Goal: Transaction & Acquisition: Purchase product/service

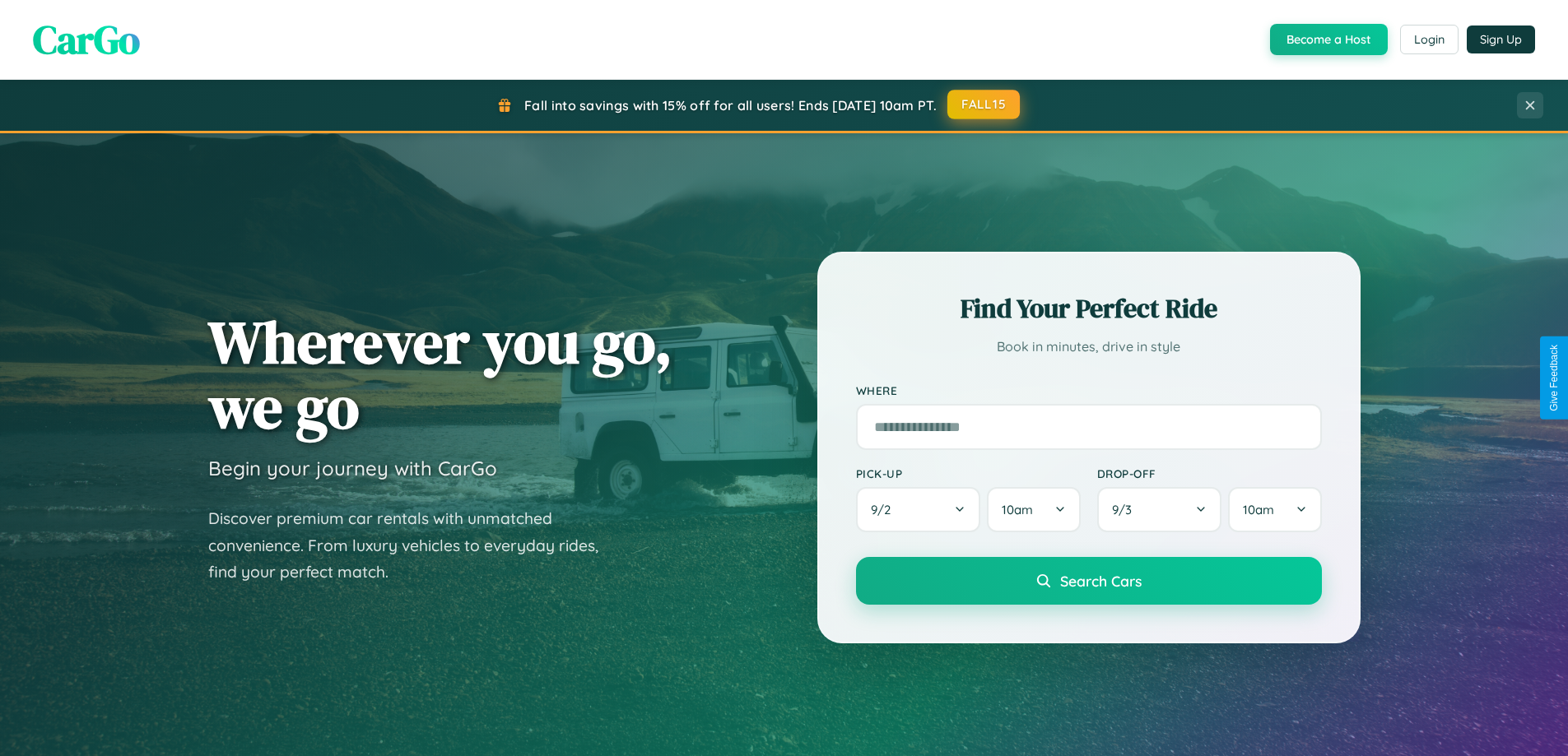
click at [984, 105] on button "FALL15" at bounding box center [983, 105] width 72 height 30
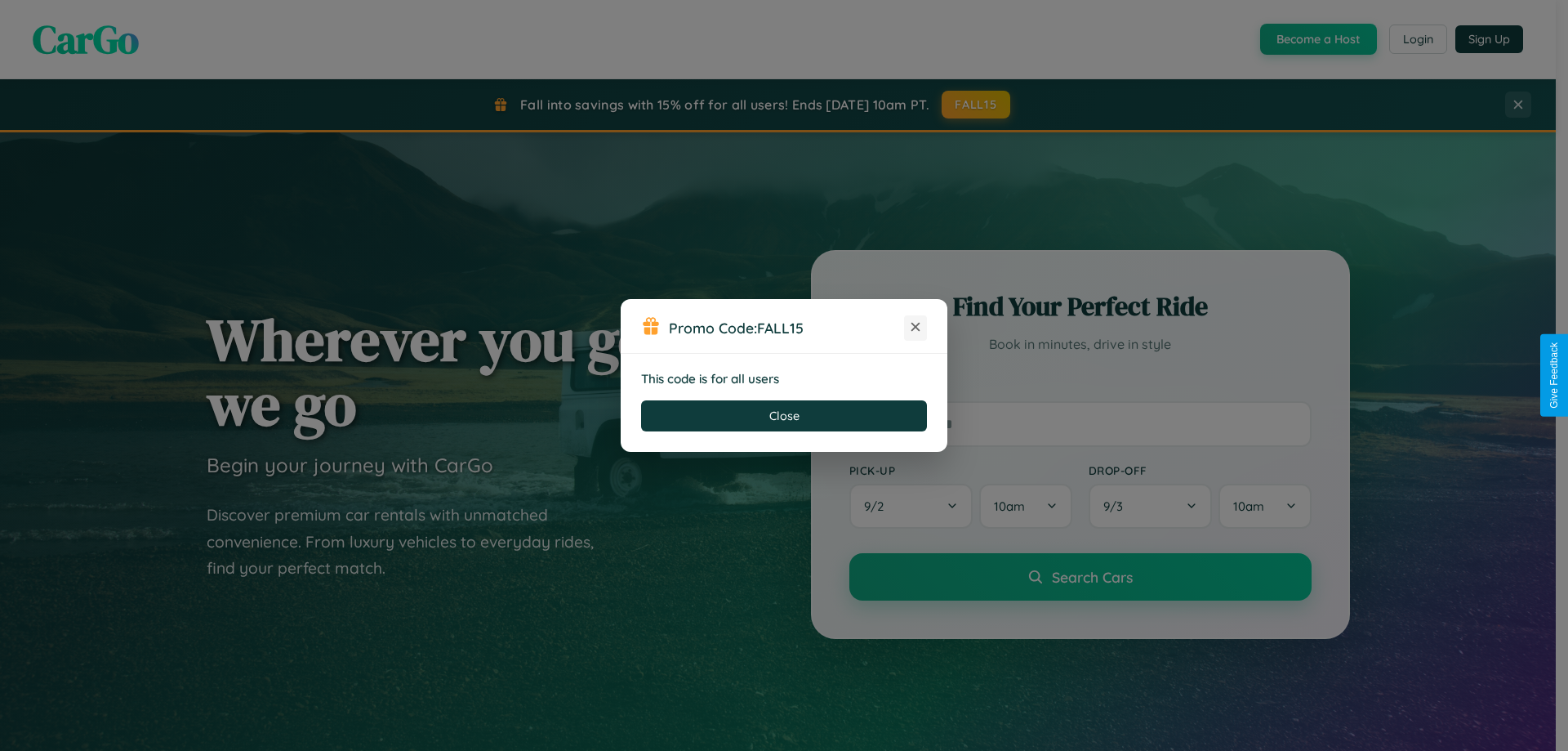
click at [916, 327] on icon at bounding box center [916, 326] width 17 height 17
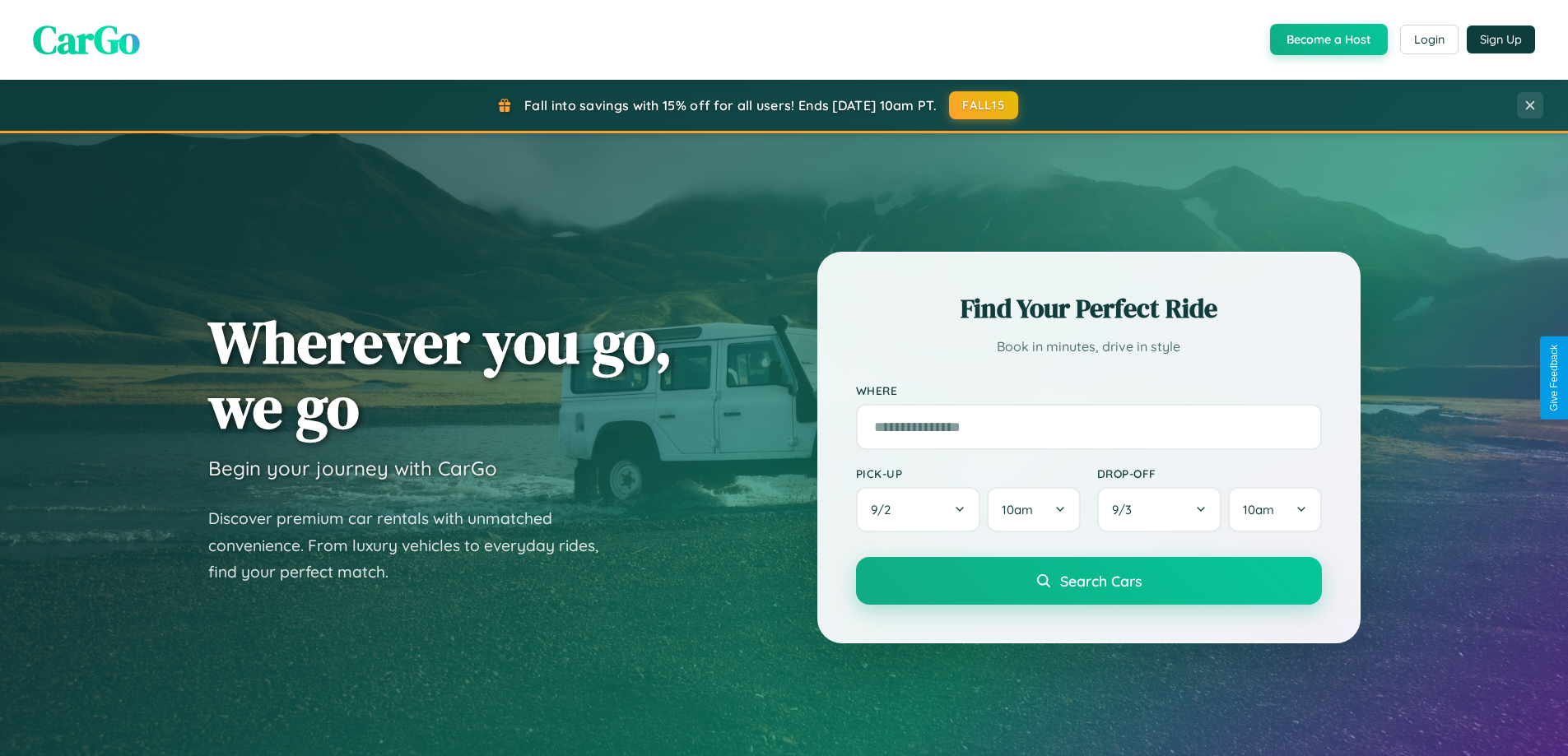
scroll to position [709, 0]
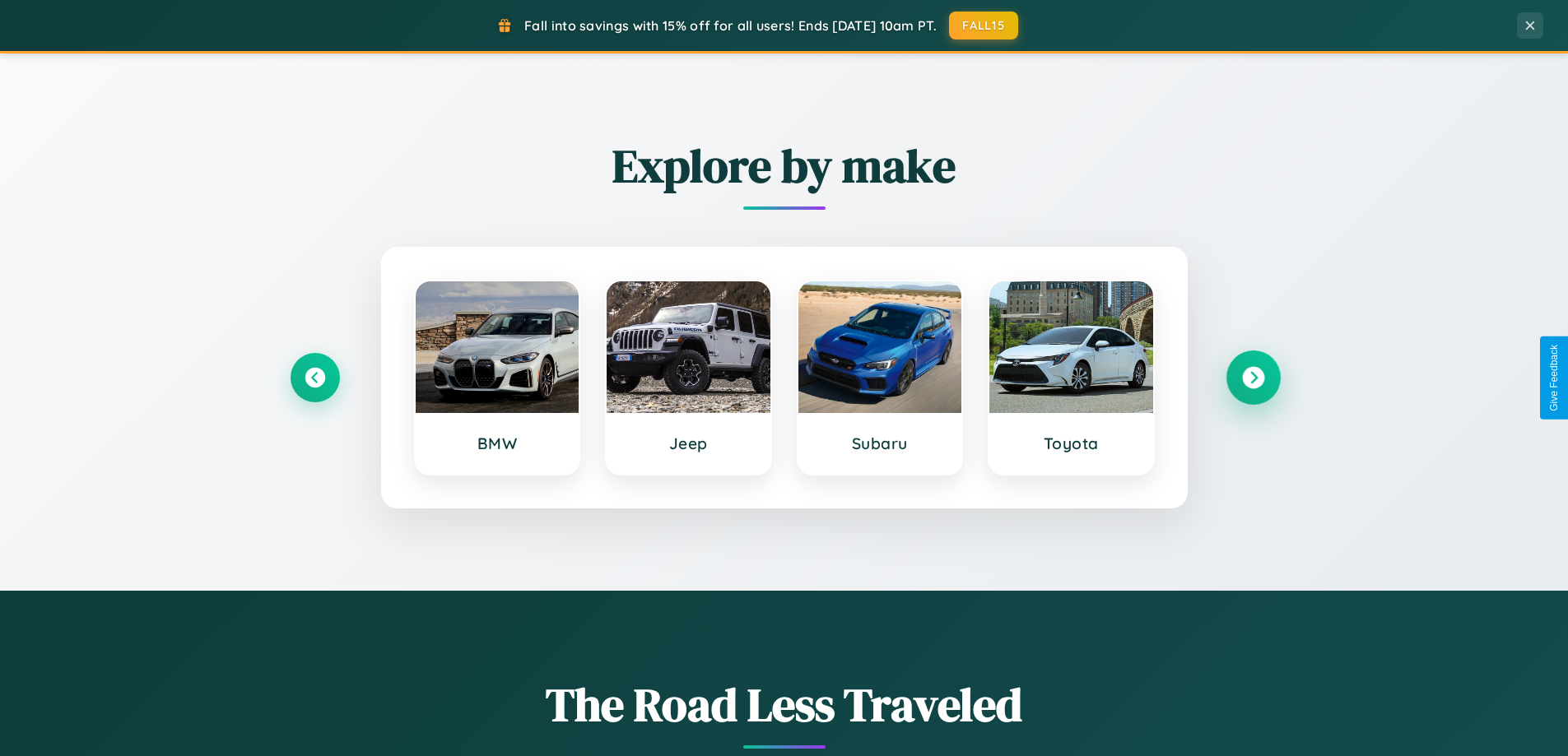
click at [1252, 378] on icon at bounding box center [1252, 378] width 22 height 22
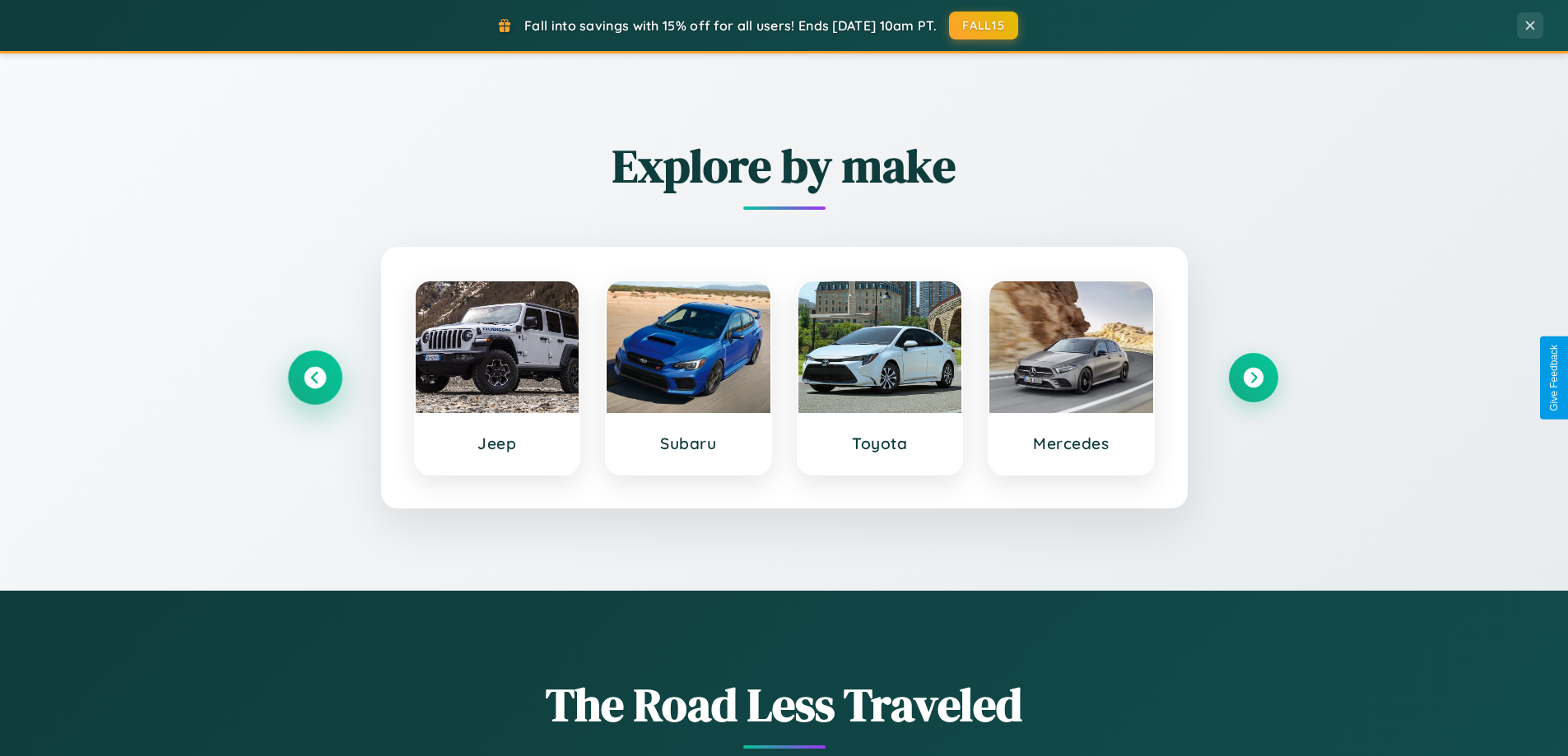
click at [315, 378] on icon at bounding box center [315, 378] width 22 height 22
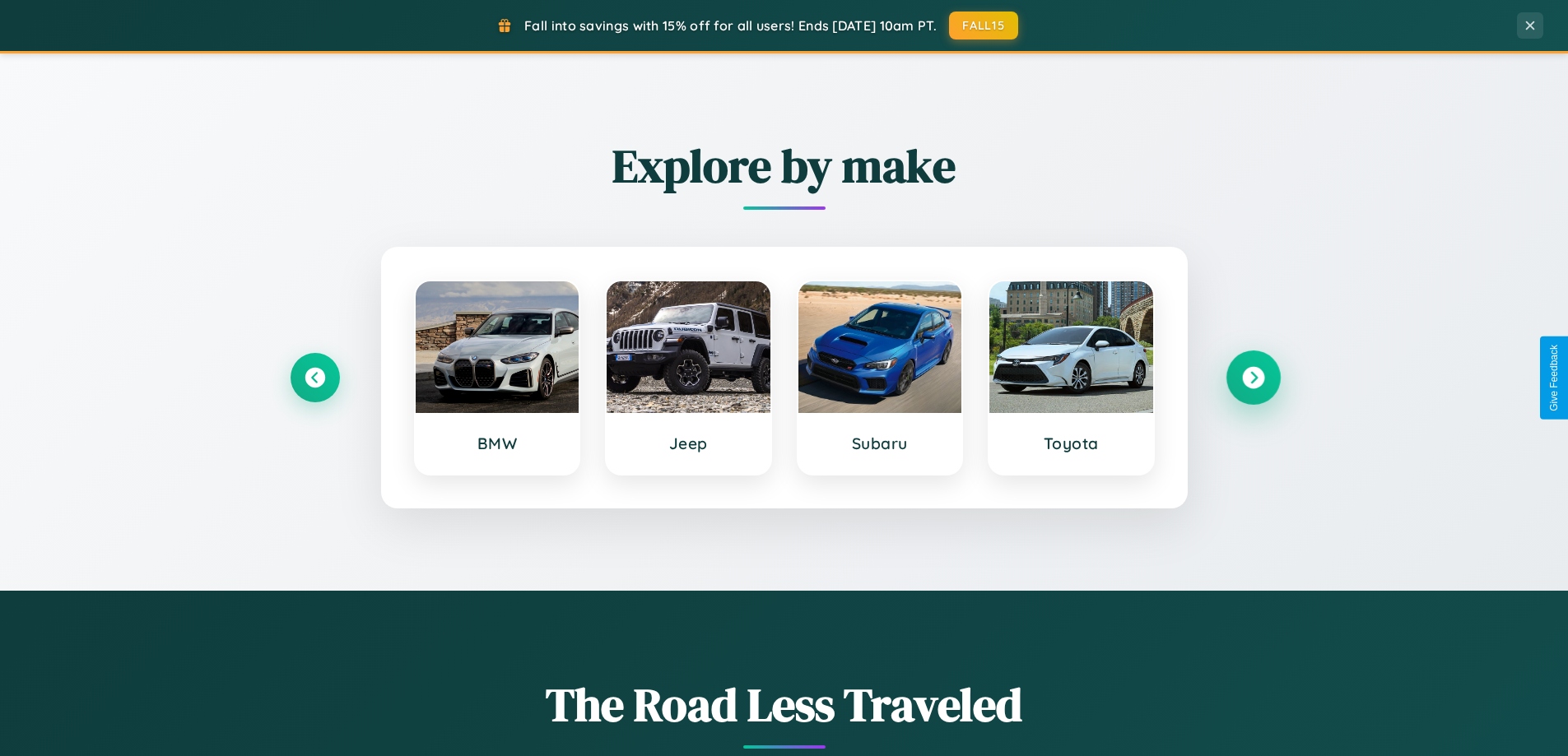
click at [1252, 378] on icon at bounding box center [1252, 378] width 22 height 22
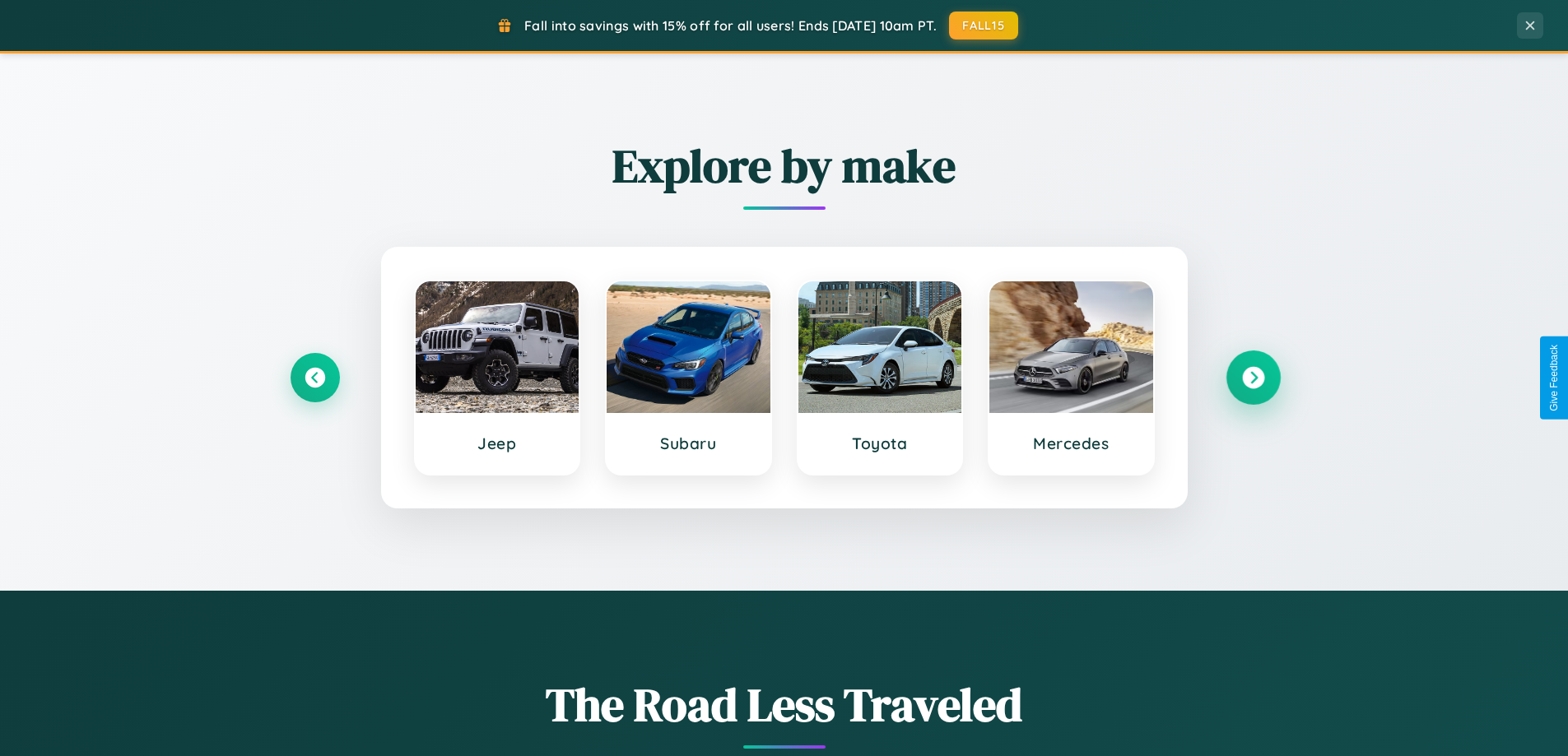
click at [1252, 378] on icon at bounding box center [1252, 378] width 22 height 22
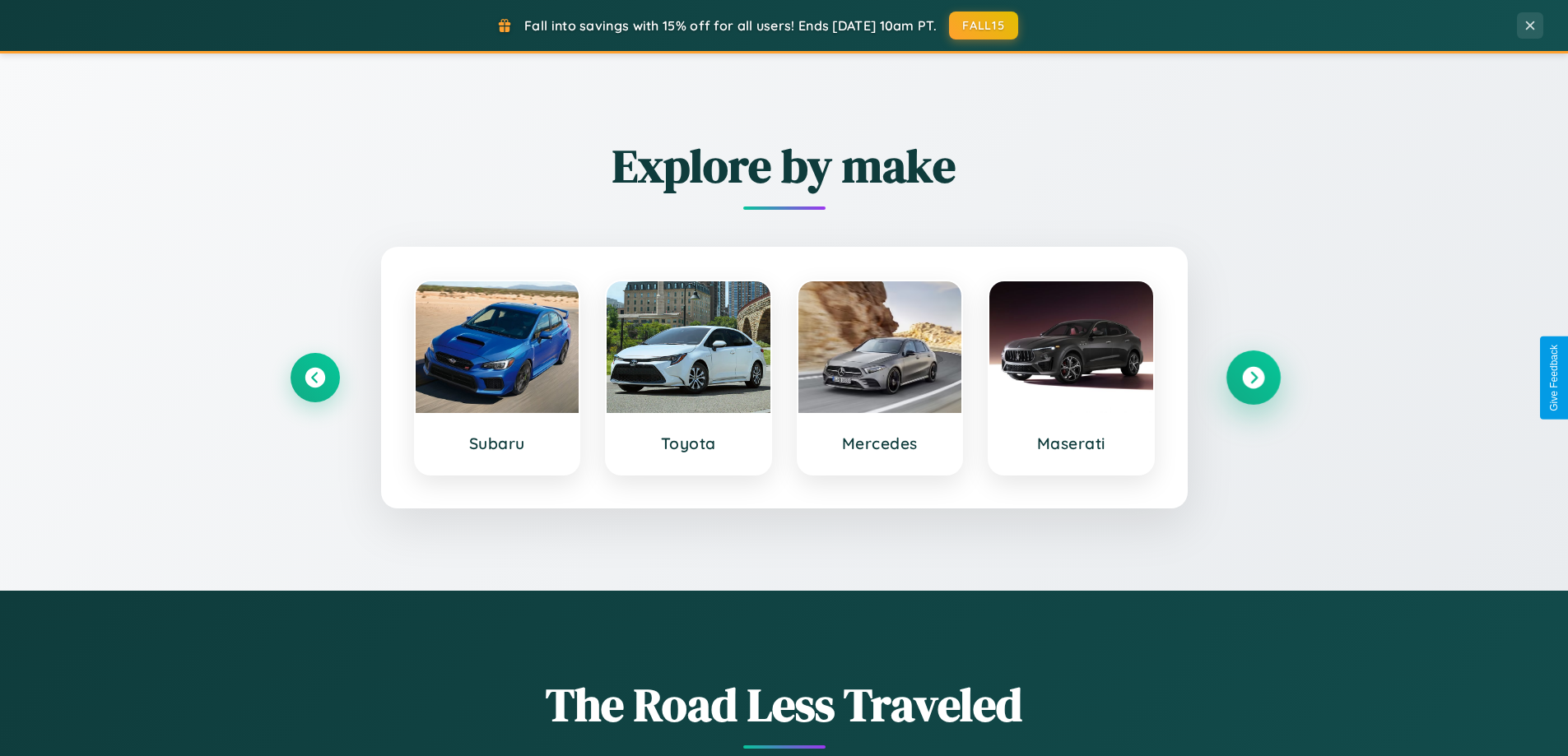
click at [1252, 378] on icon at bounding box center [1252, 378] width 22 height 22
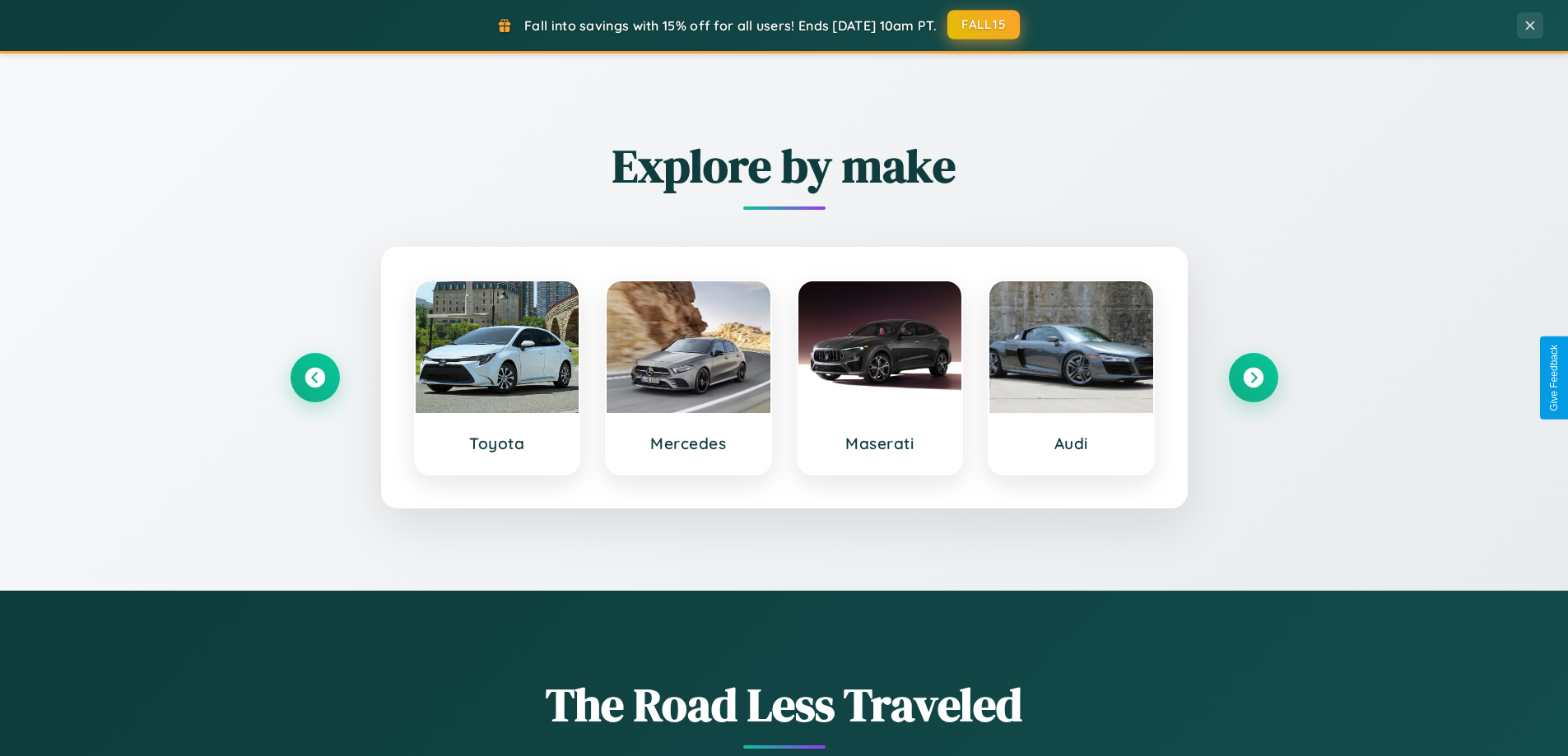
click at [984, 25] on button "FALL15" at bounding box center [983, 25] width 72 height 30
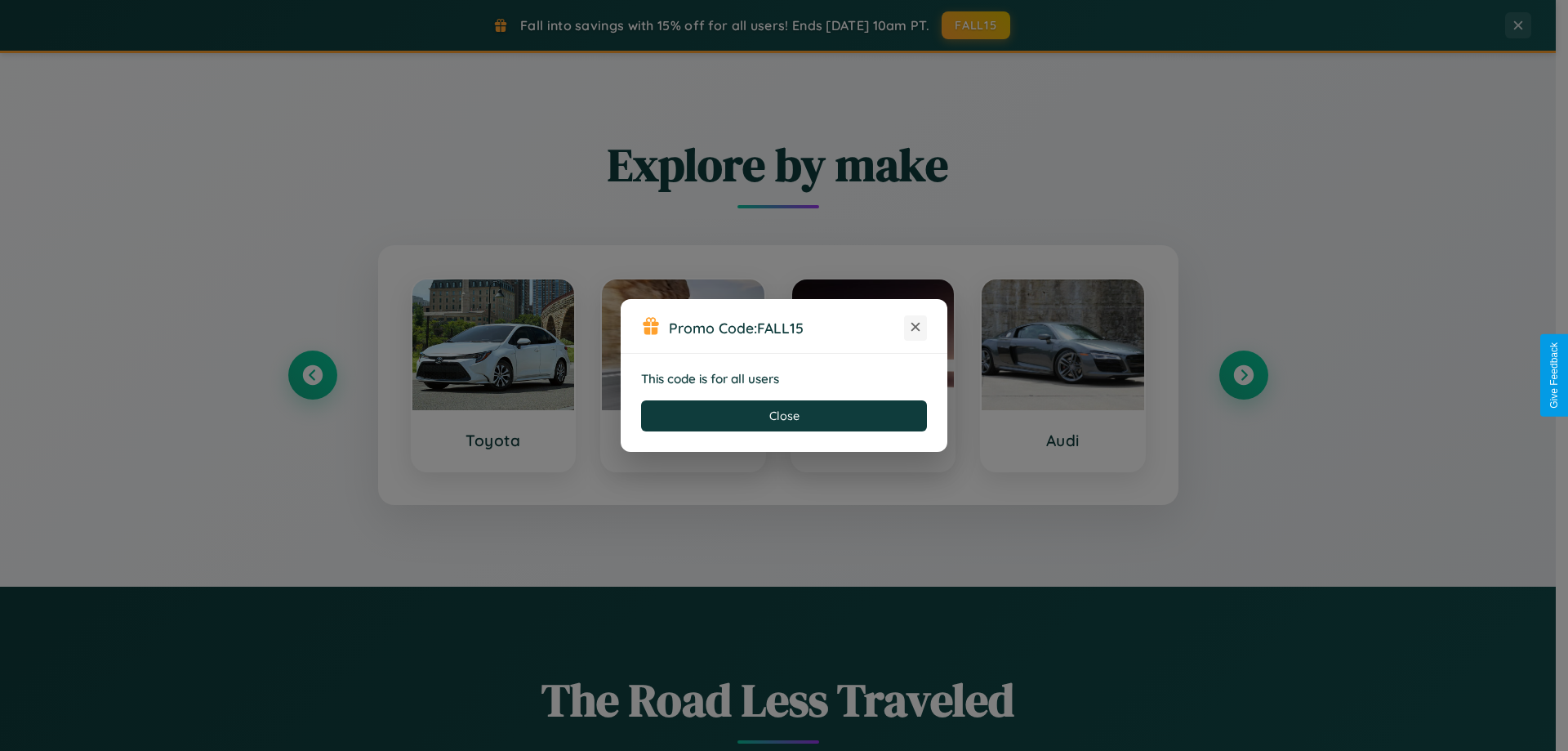
click at [916, 327] on icon at bounding box center [916, 326] width 17 height 17
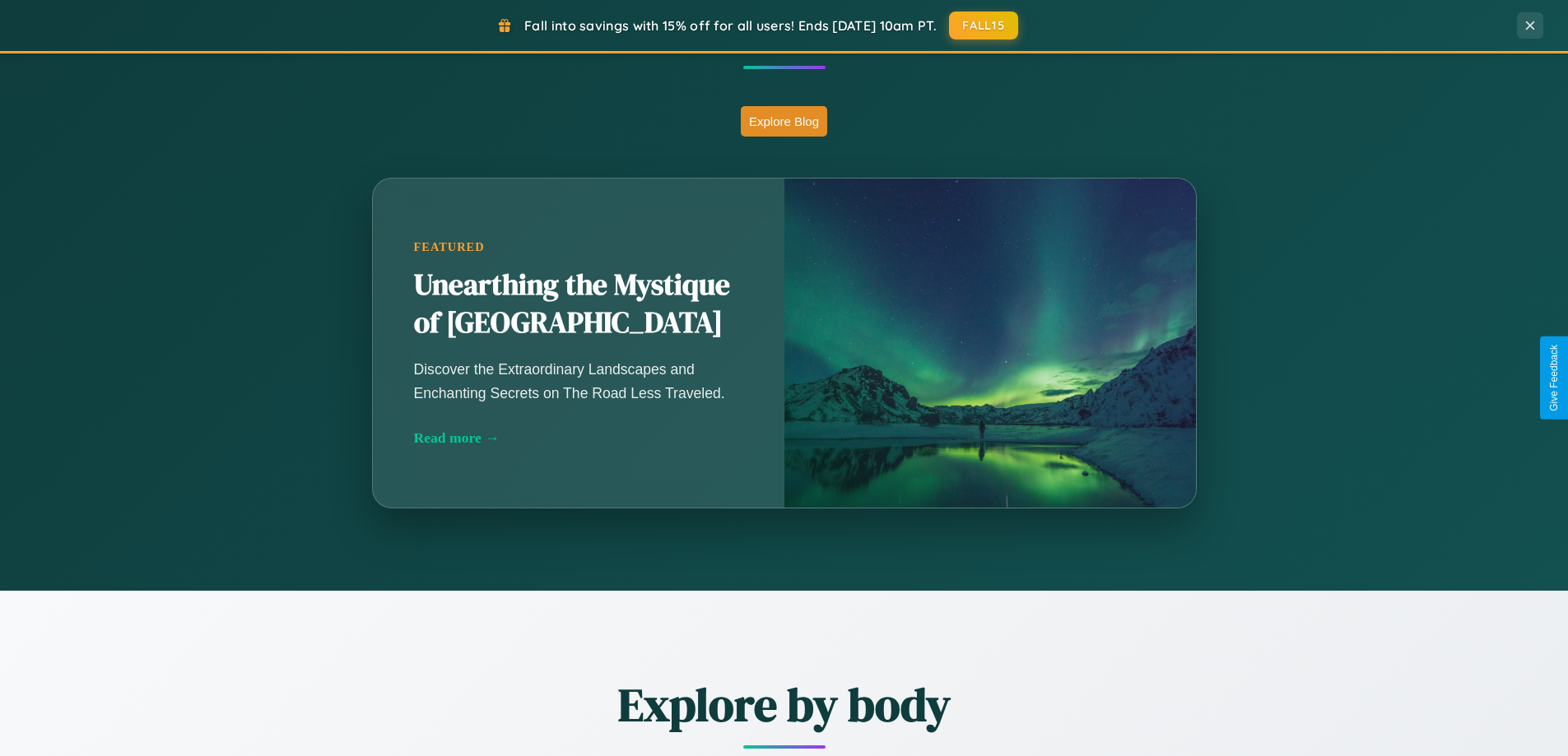
scroll to position [1449, 0]
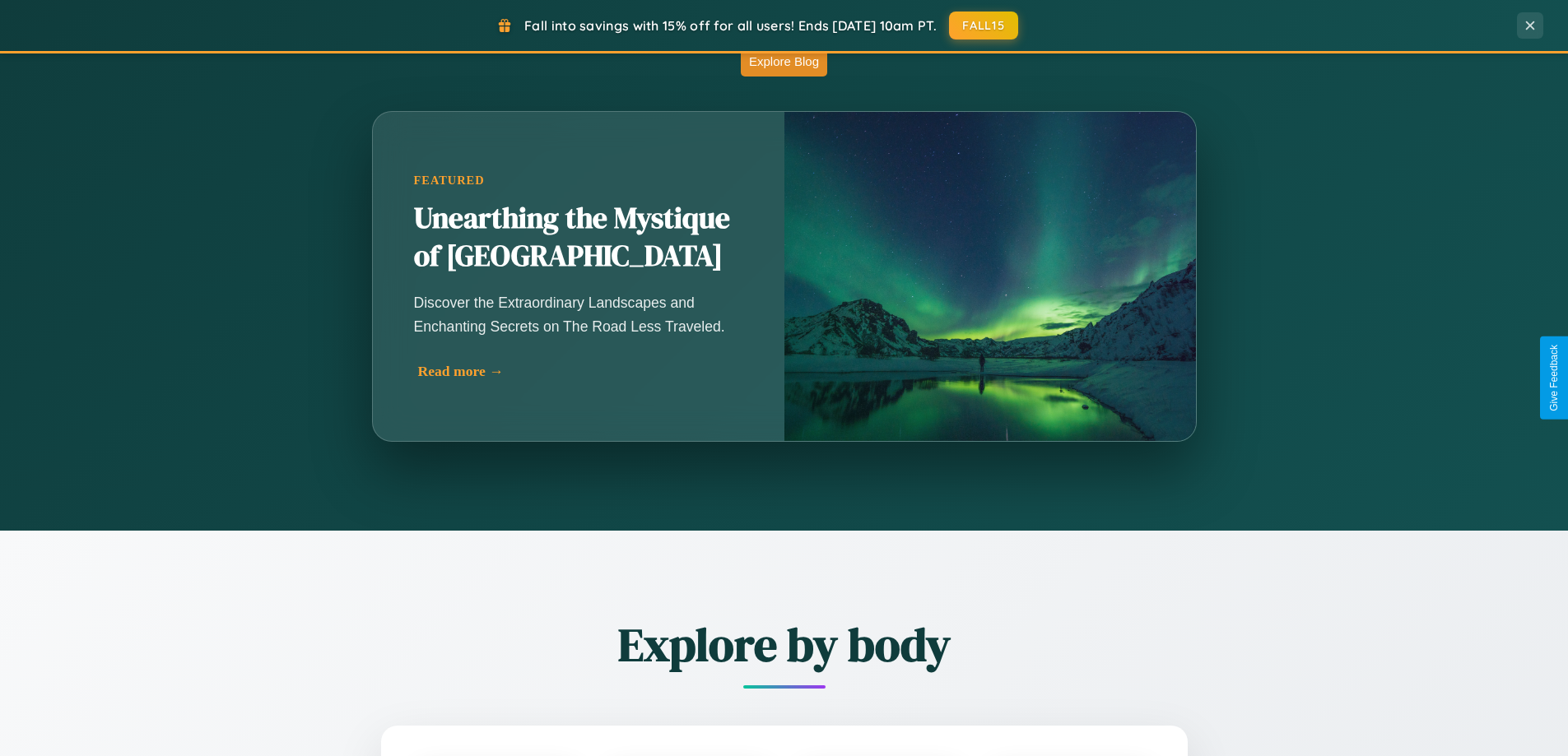
click at [578, 371] on div "Read more →" at bounding box center [582, 371] width 330 height 17
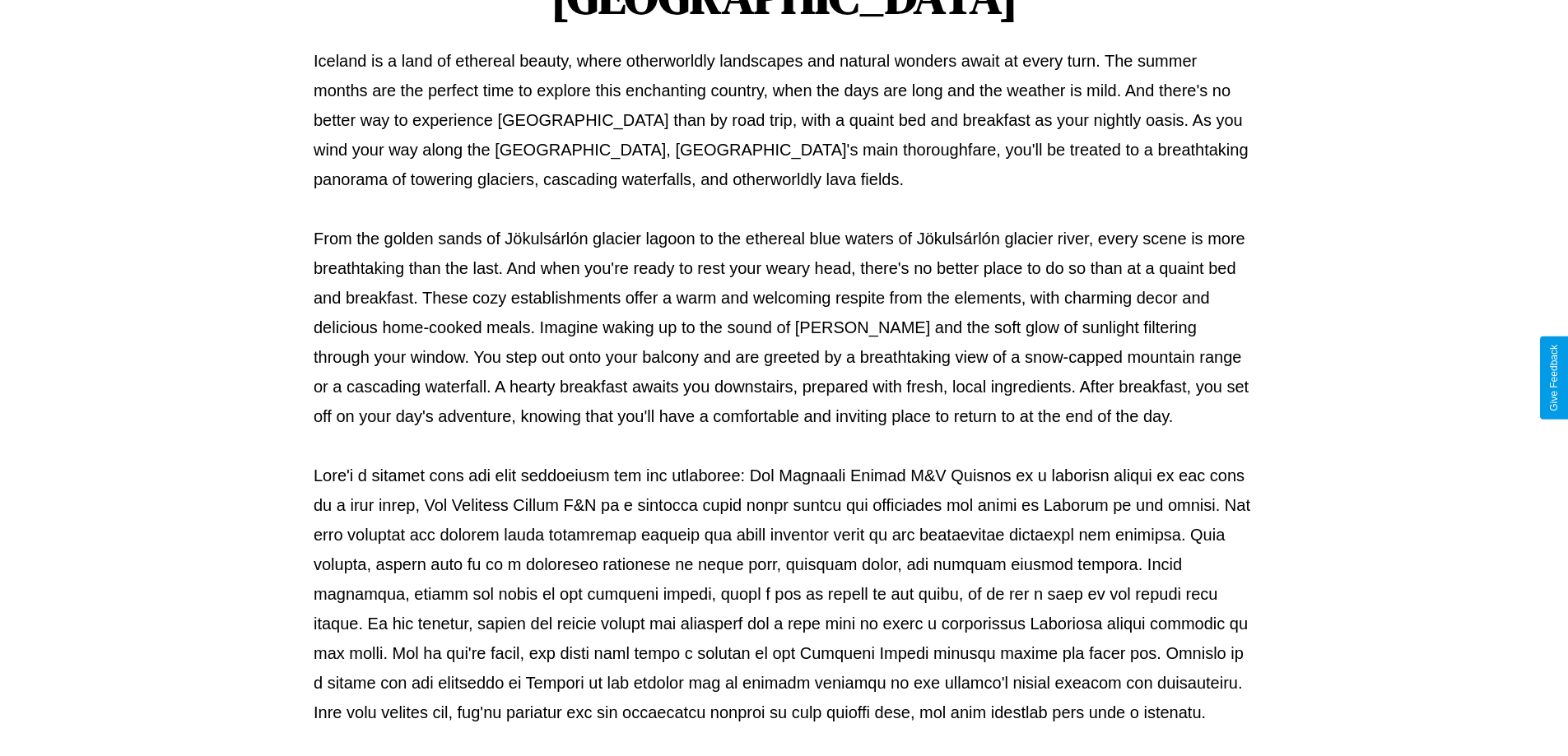
scroll to position [532, 0]
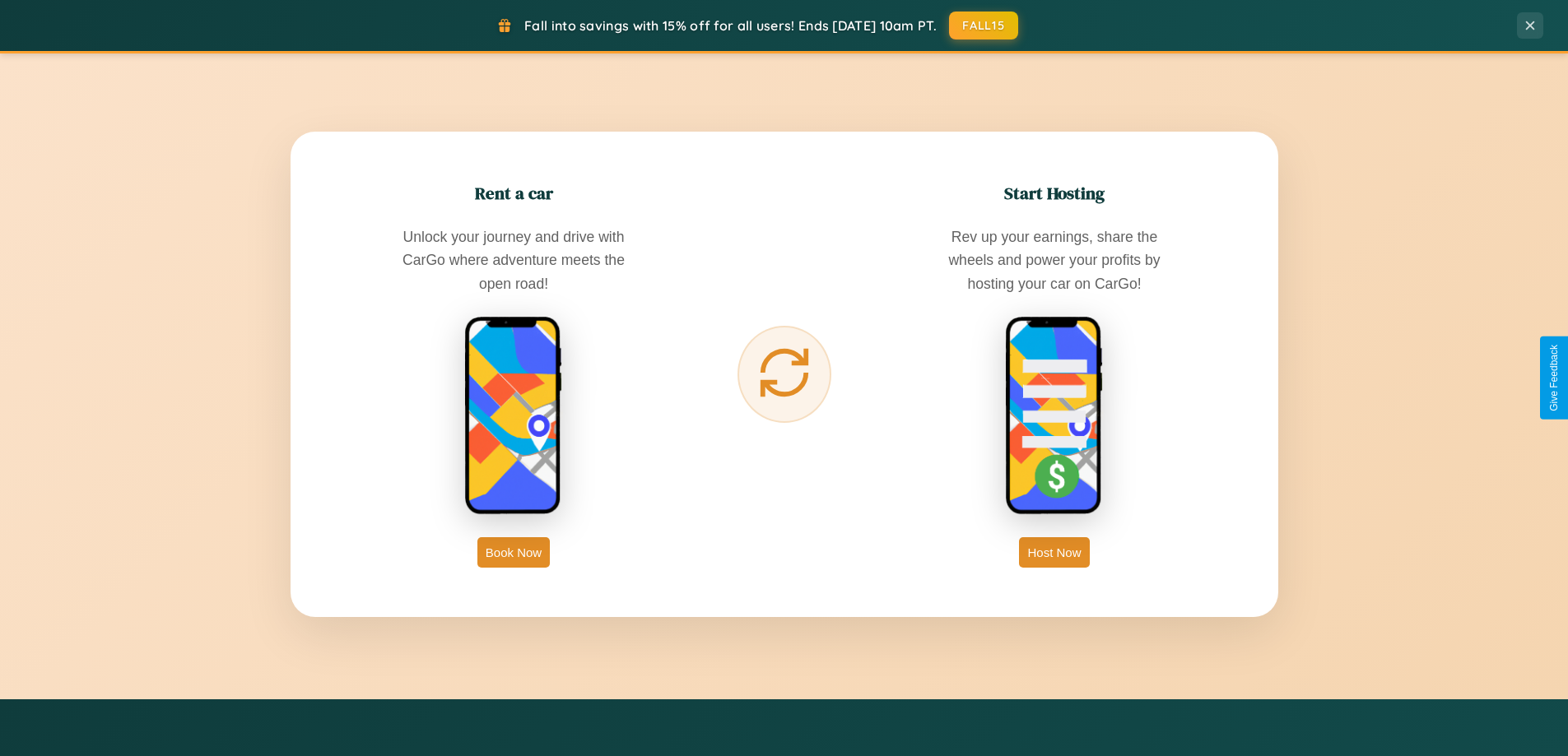
scroll to position [2643, 0]
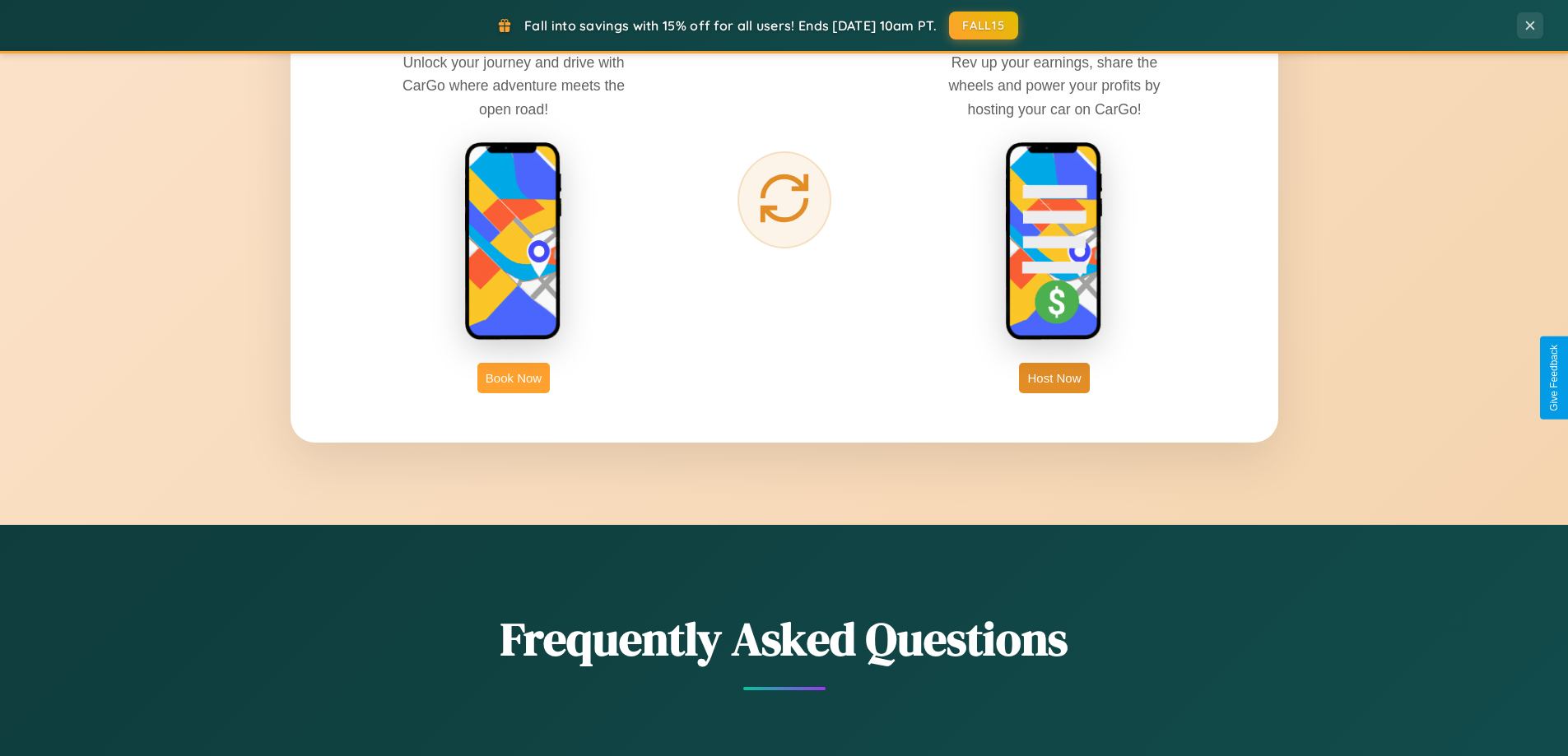
click at [514, 378] on button "Book Now" at bounding box center [513, 378] width 72 height 31
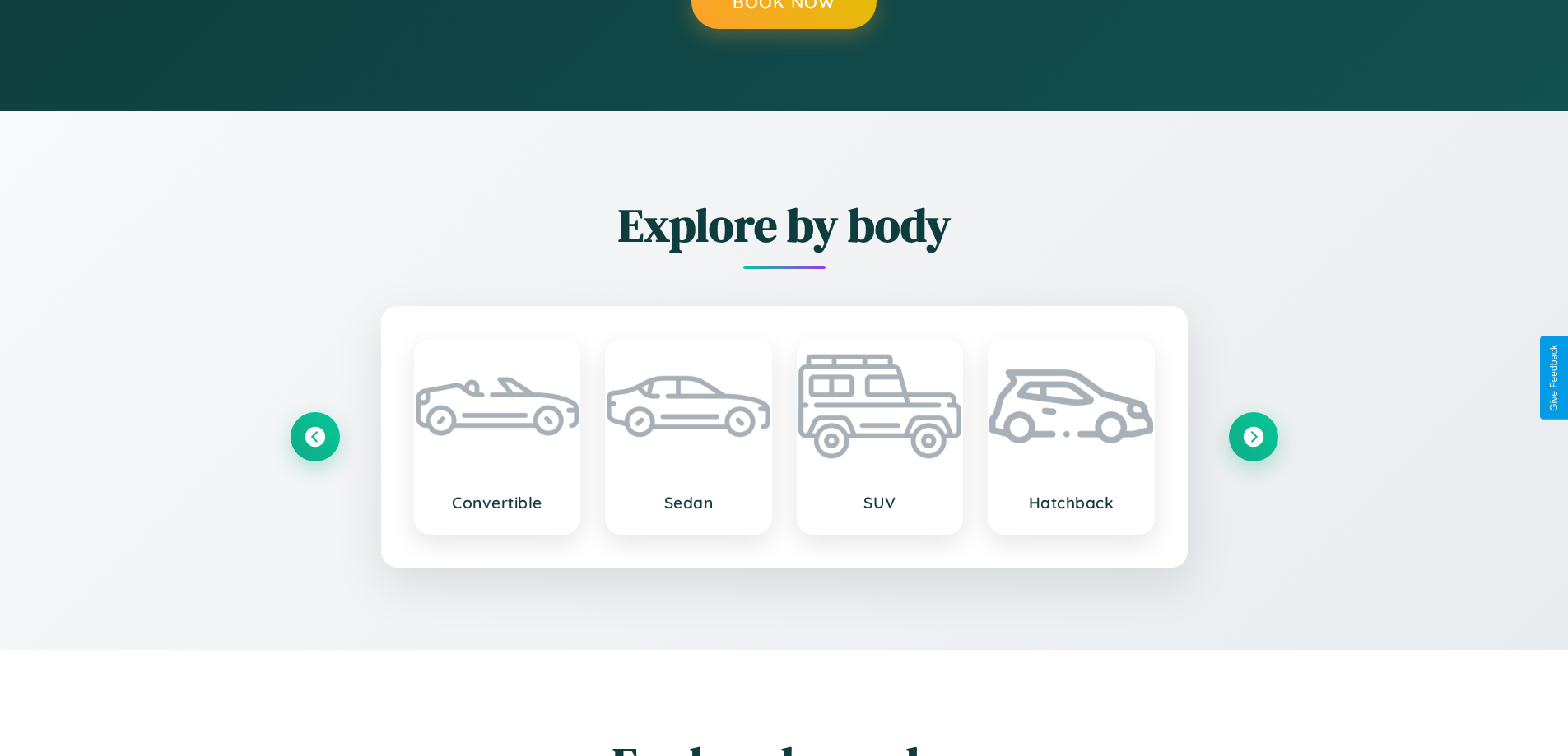
scroll to position [1668, 0]
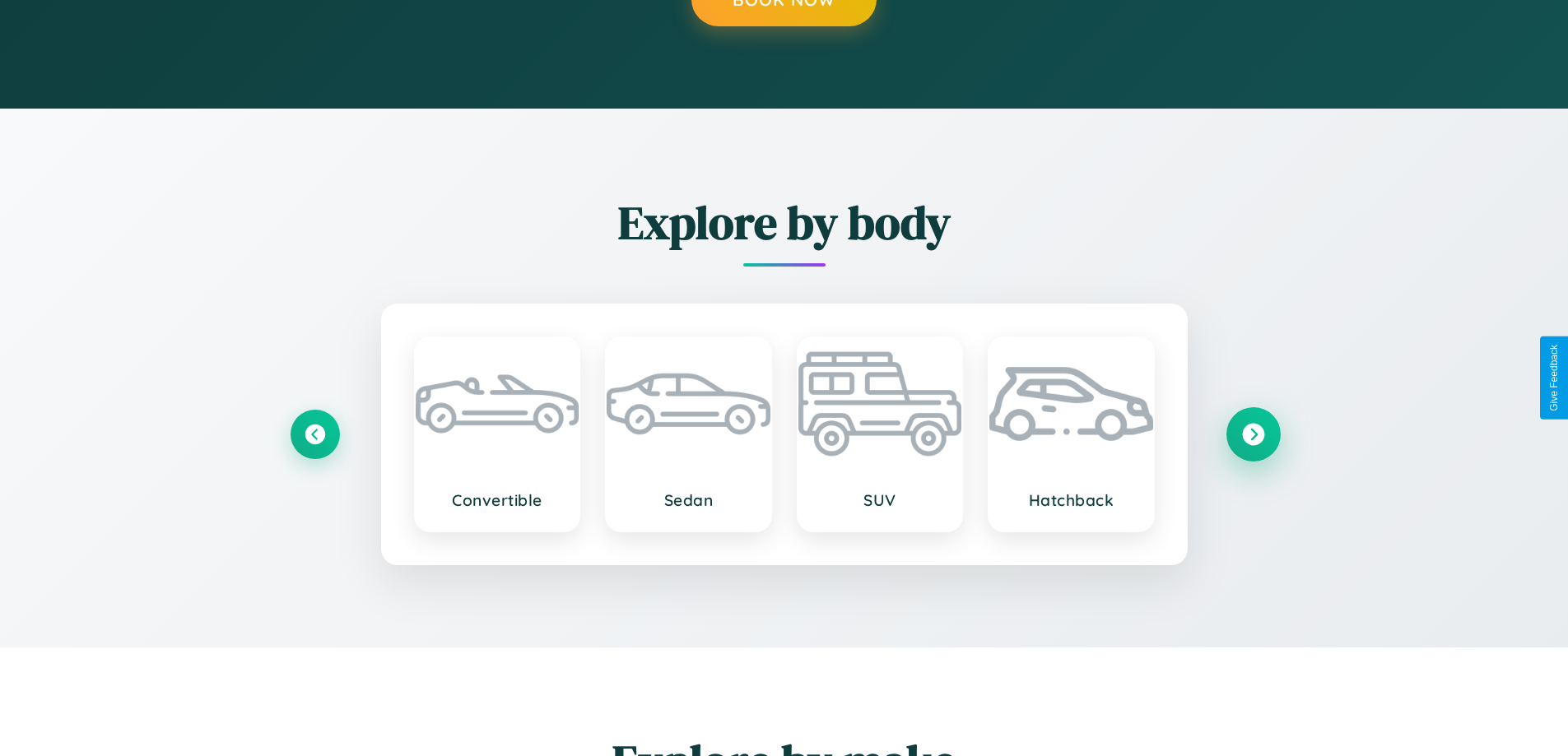
click at [1252, 433] on icon at bounding box center [1252, 433] width 22 height 22
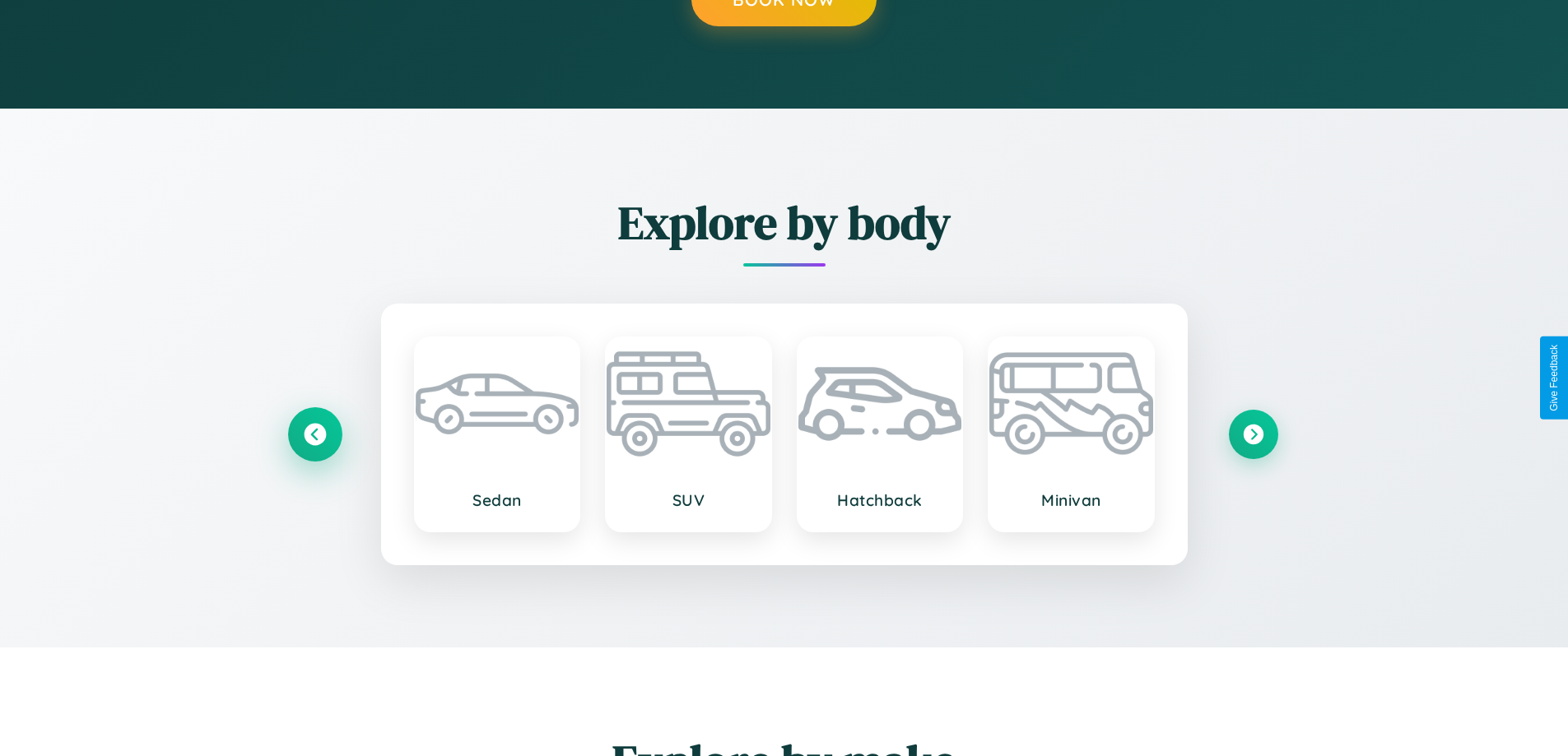
click at [315, 433] on icon at bounding box center [315, 433] width 22 height 22
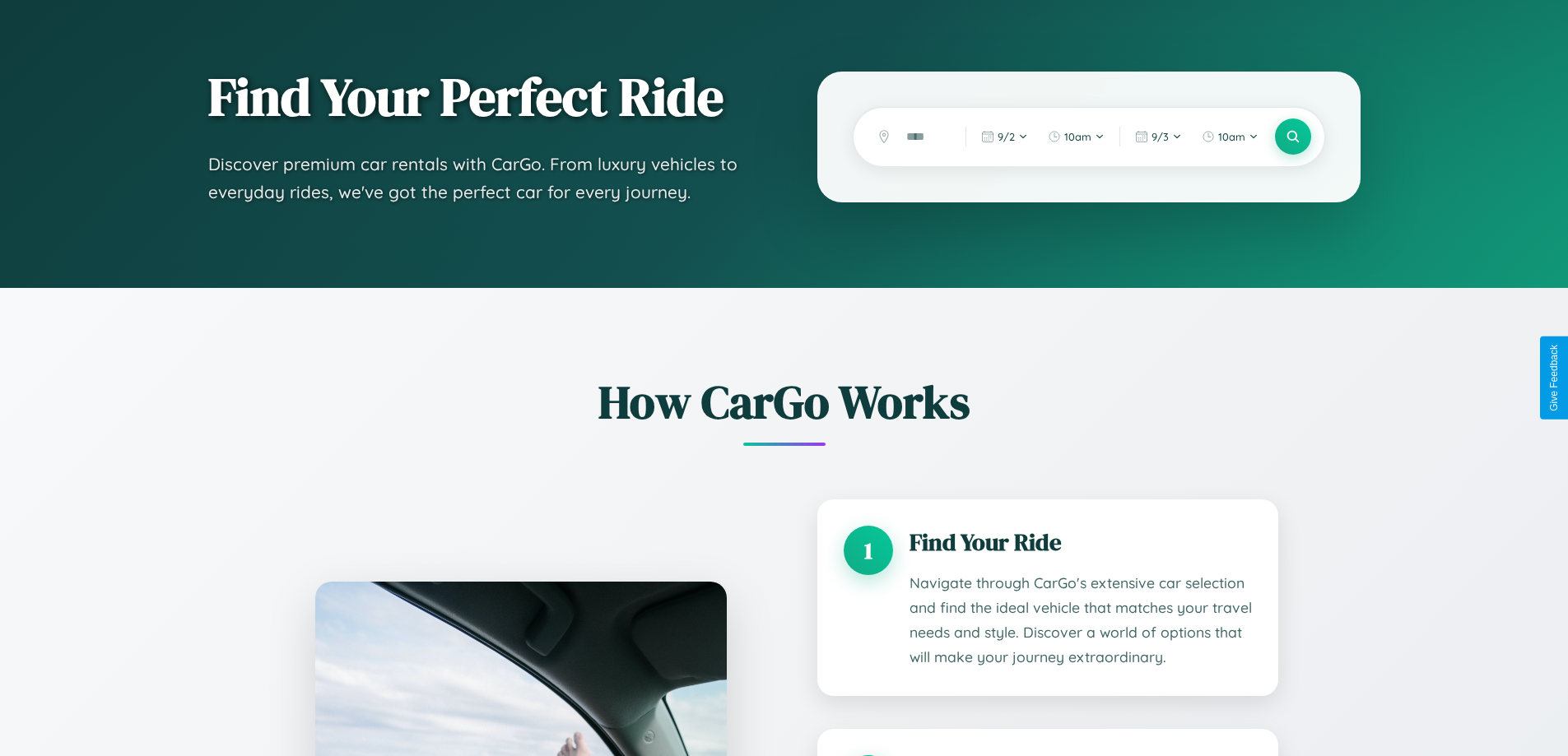
scroll to position [0, 0]
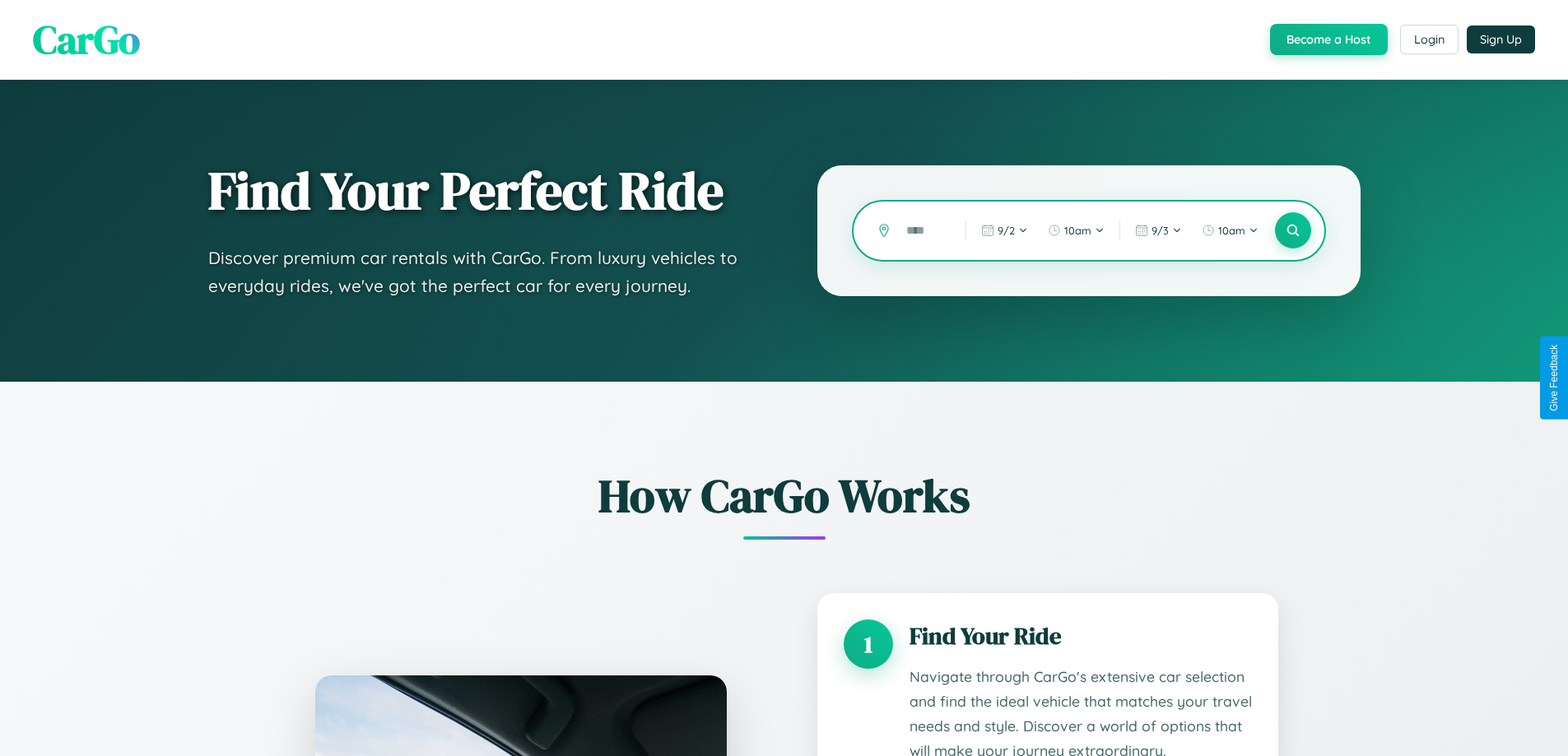
click at [924, 231] on input "text" at bounding box center [924, 231] width 51 height 29
type input "******"
click at [1292, 231] on icon at bounding box center [1293, 231] width 16 height 16
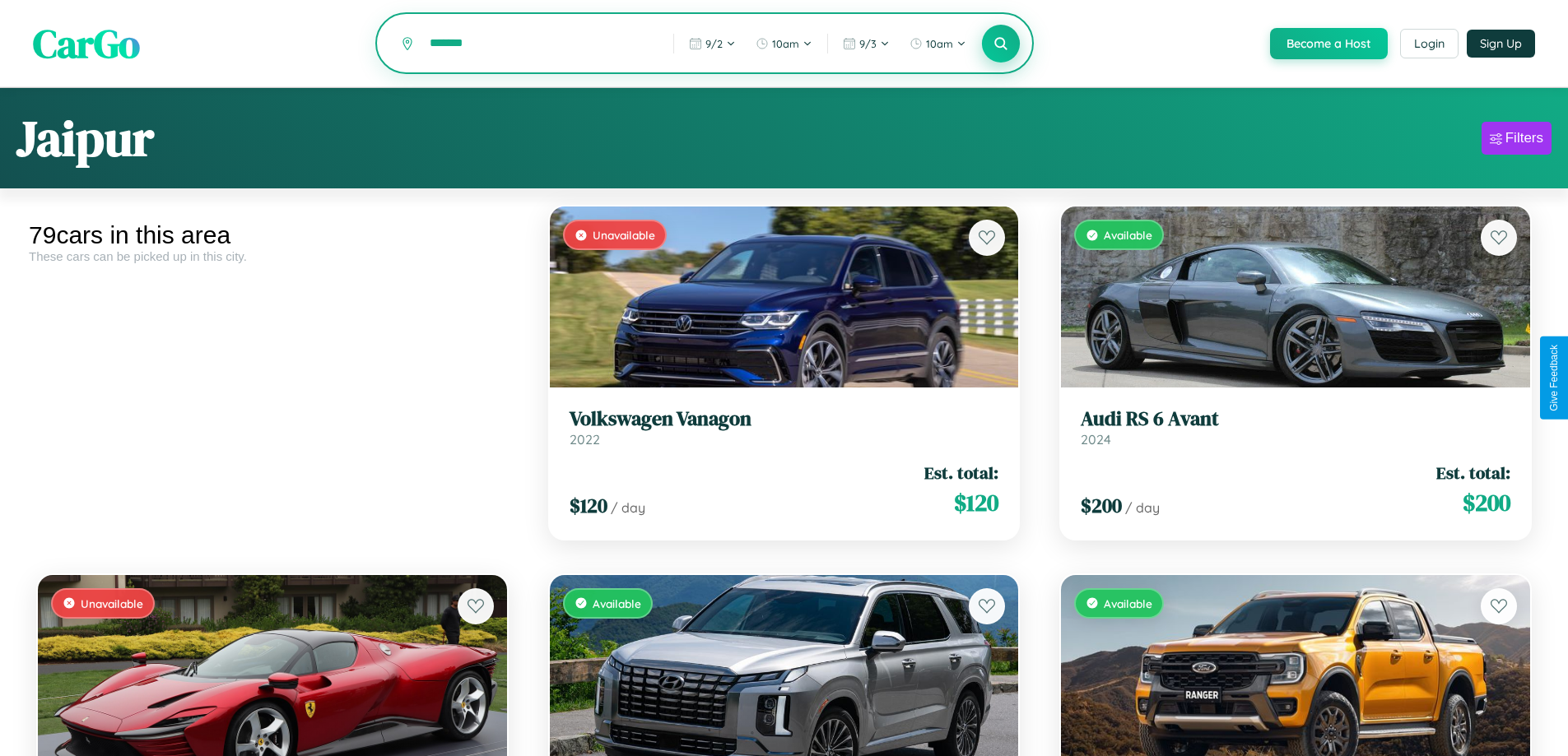
type input "*******"
click at [1000, 45] on icon at bounding box center [1001, 44] width 16 height 16
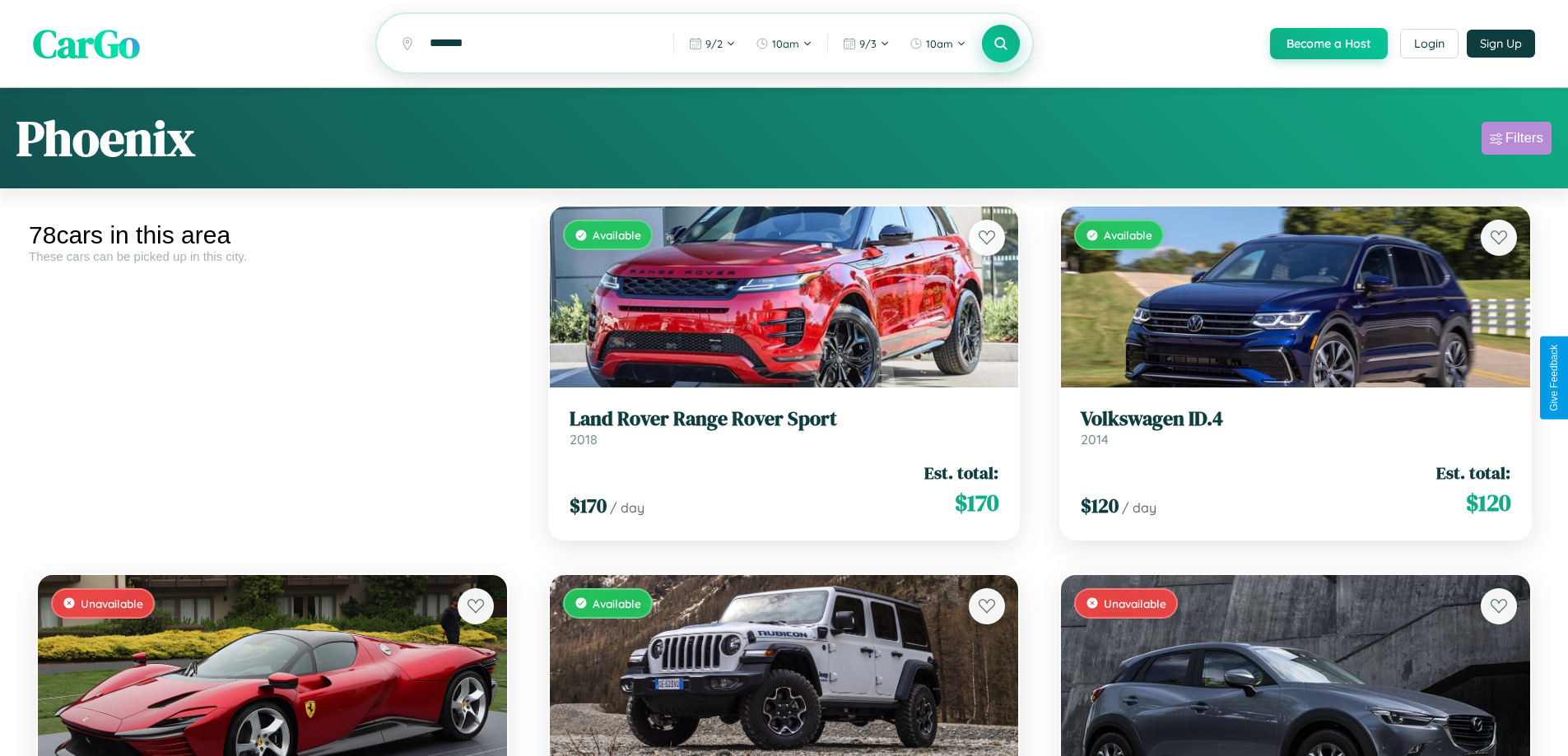
click at [1516, 141] on div "Filters" at bounding box center [1523, 138] width 38 height 17
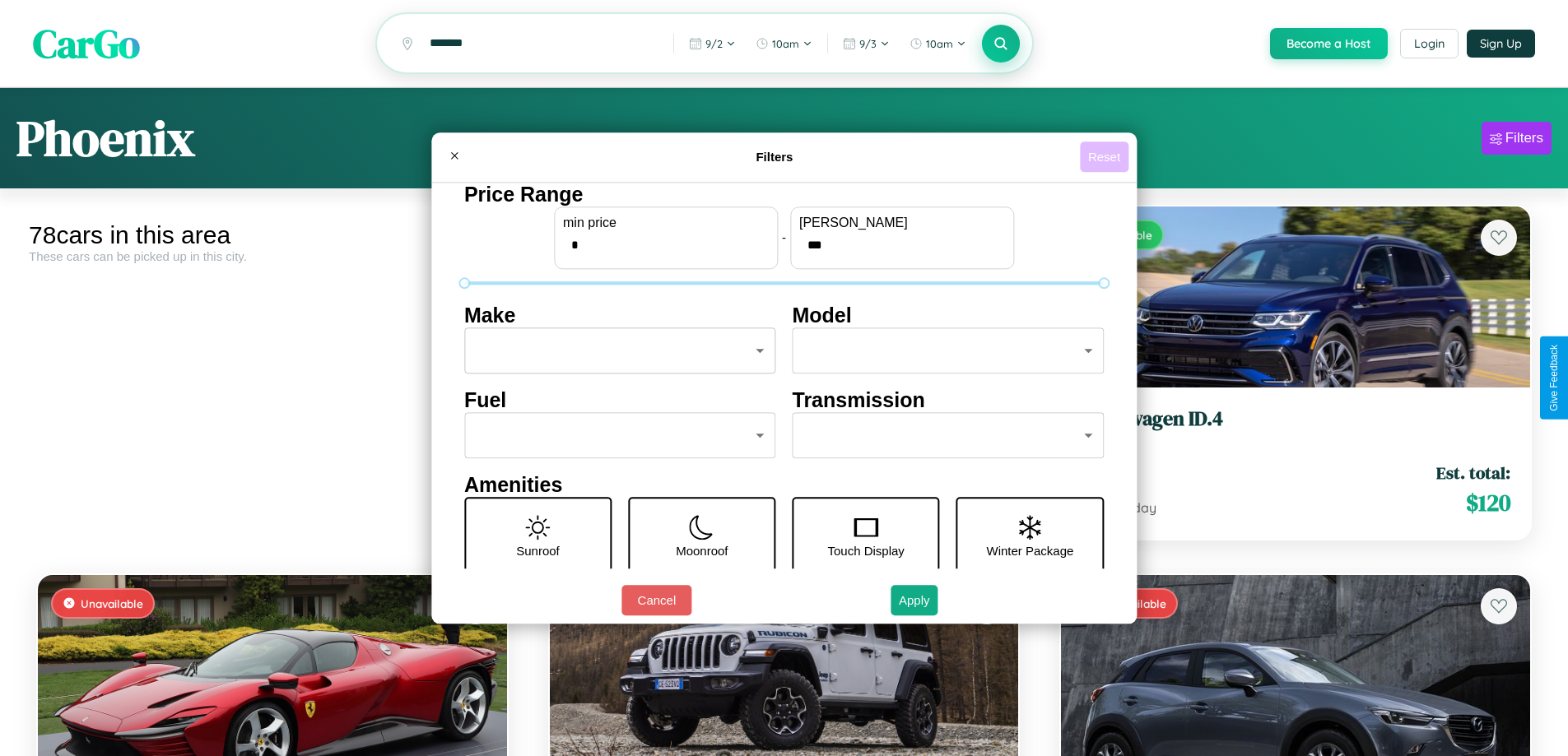
click at [1106, 156] on button "Reset" at bounding box center [1104, 156] width 49 height 31
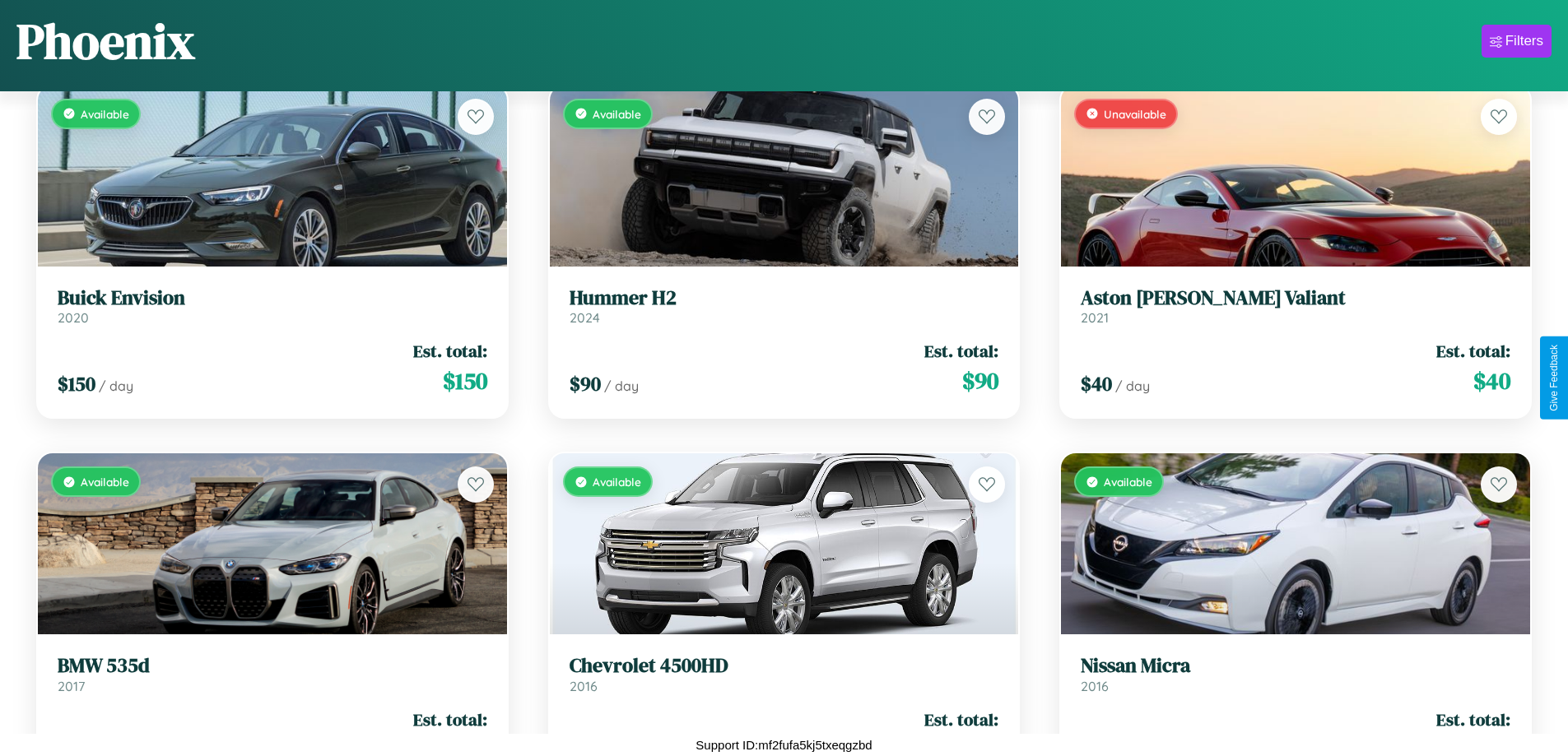
scroll to position [3546, 0]
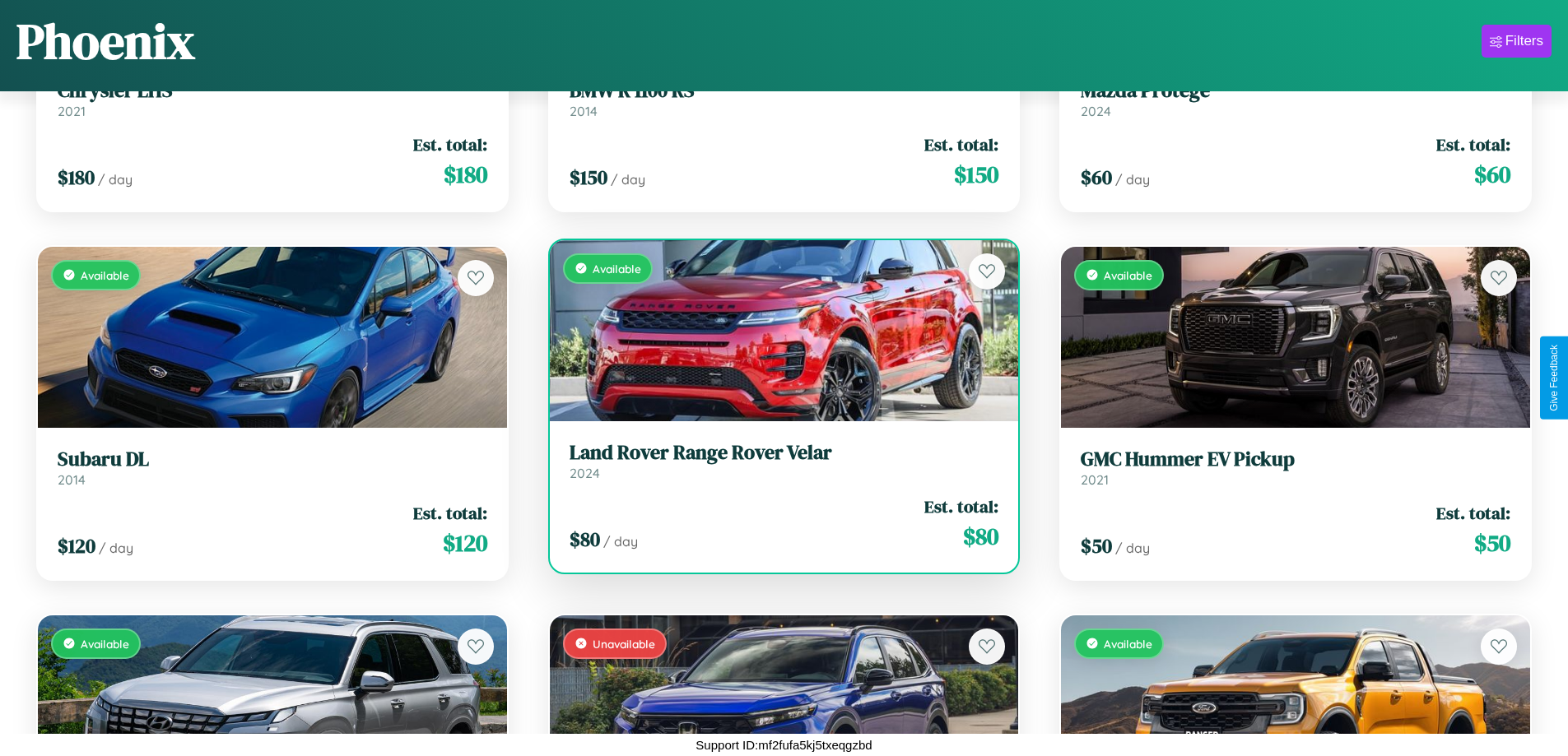
click at [777, 461] on h3 "Land Rover Range Rover Velar" at bounding box center [784, 453] width 430 height 24
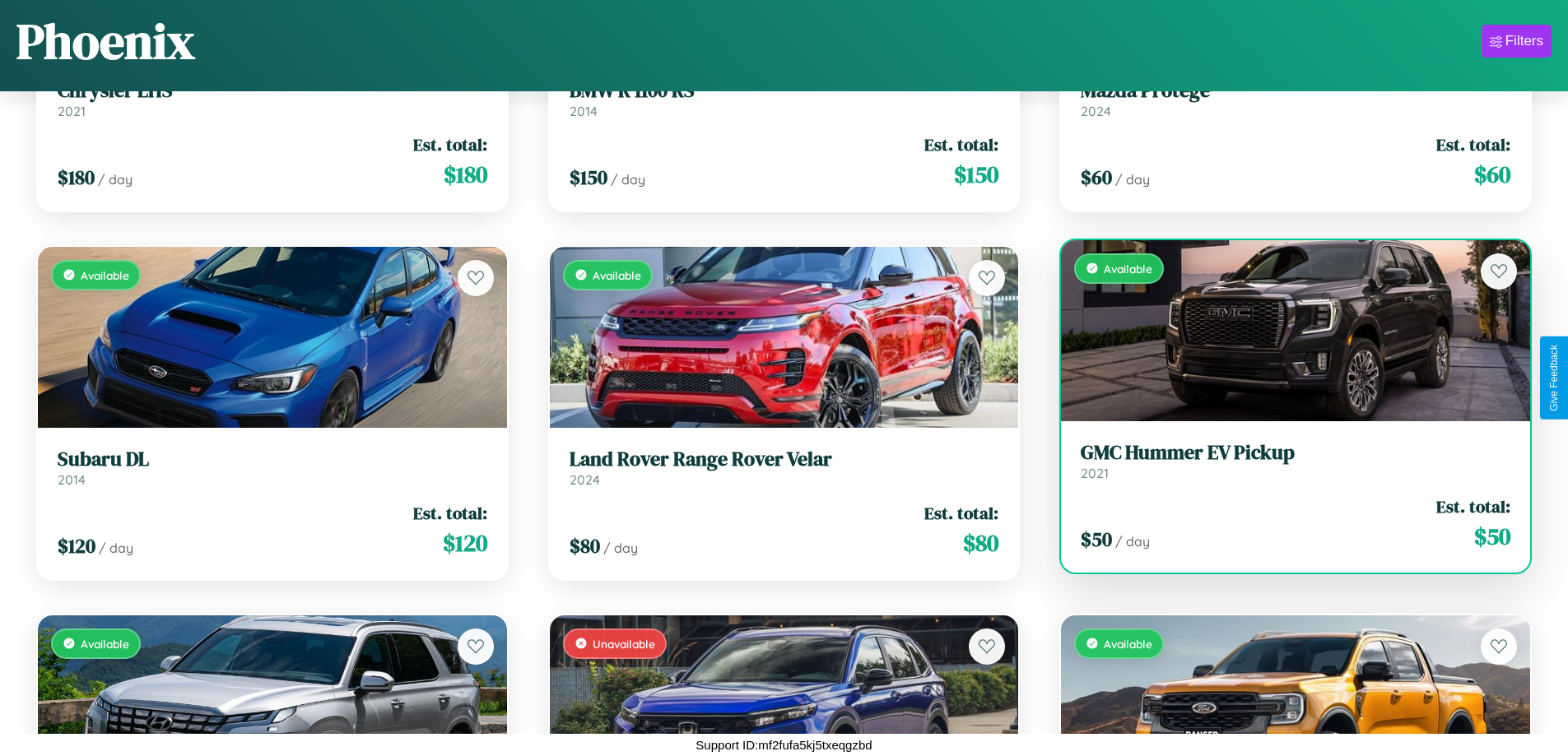
click at [1285, 461] on h3 "GMC Hummer EV Pickup" at bounding box center [1295, 453] width 430 height 24
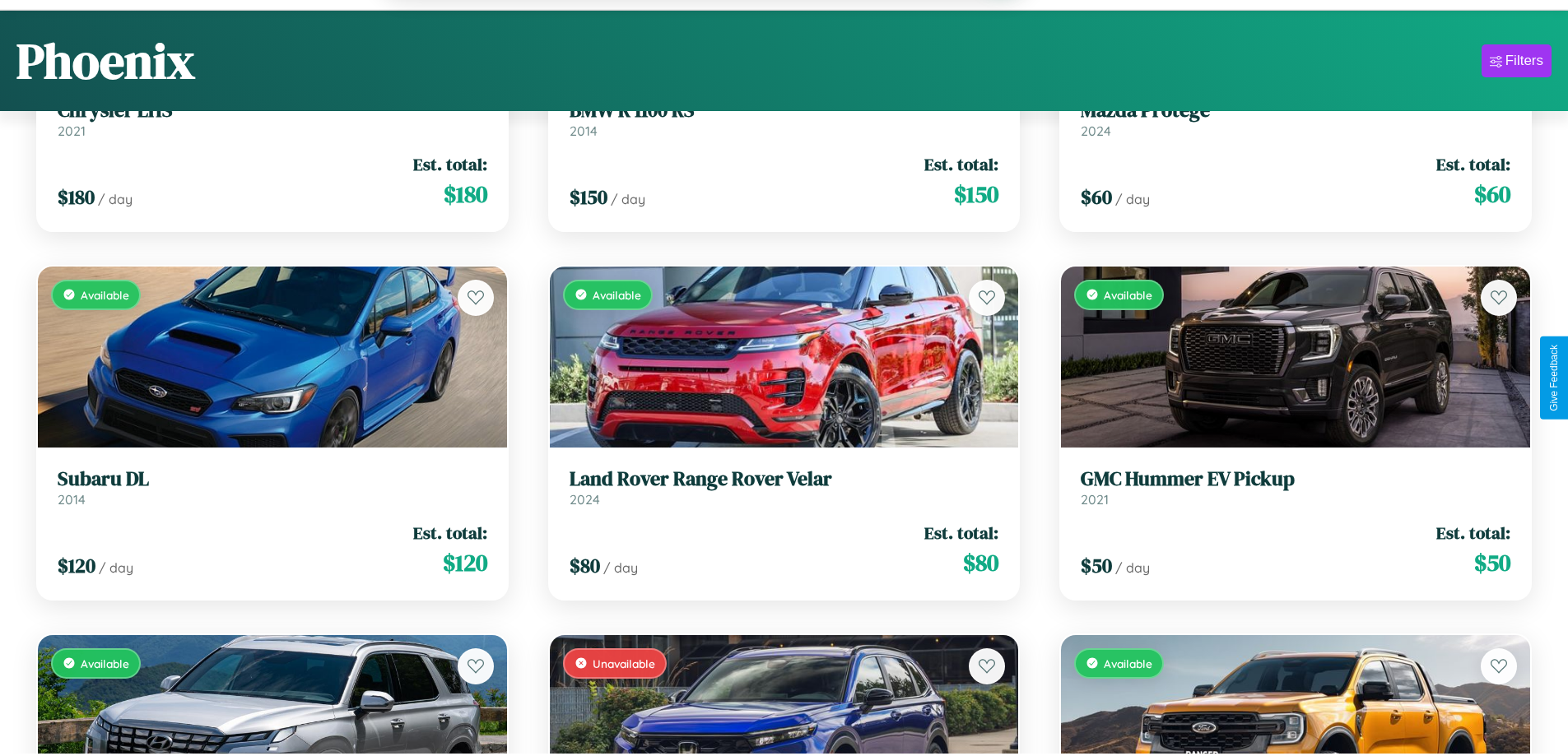
scroll to position [7719, 0]
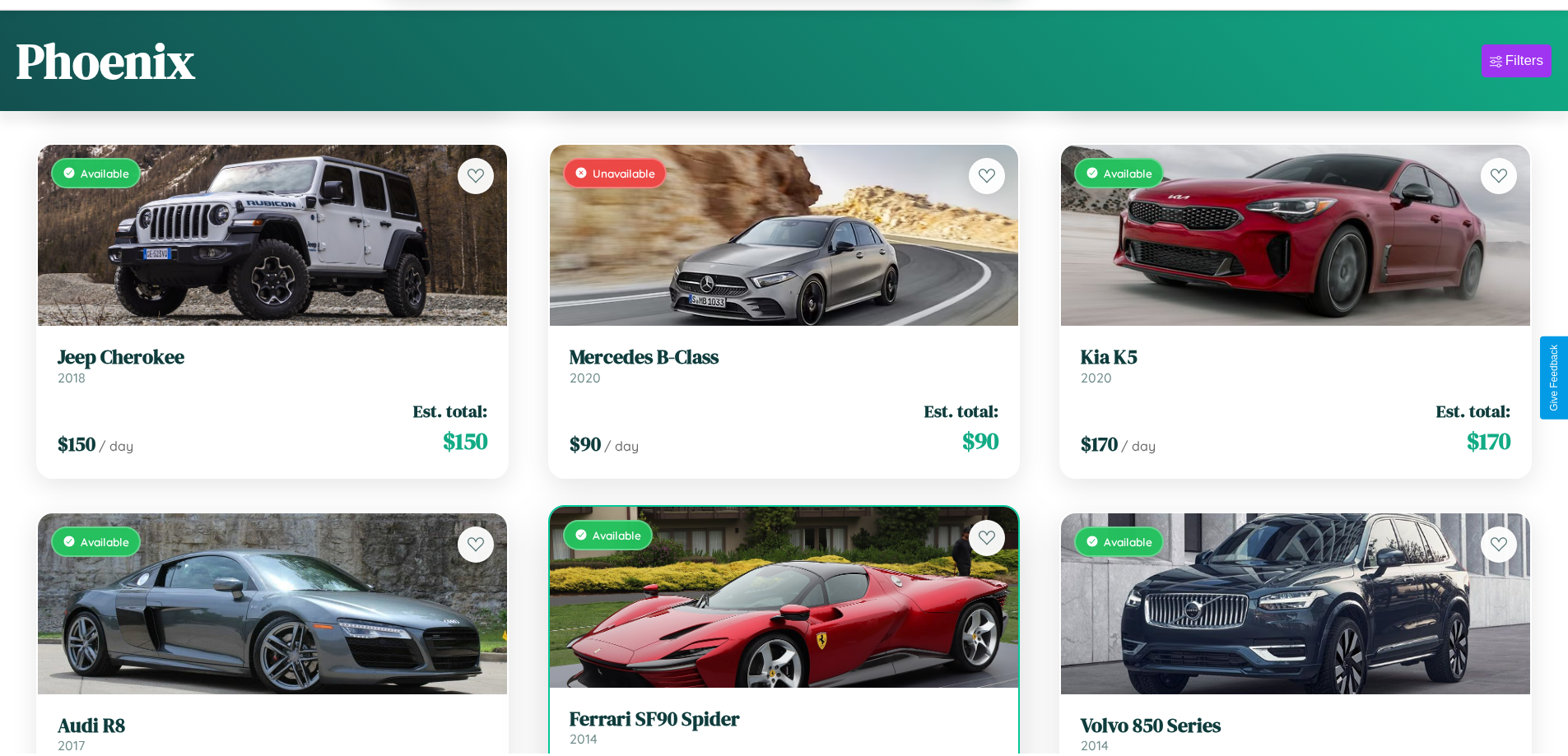
click at [777, 731] on h3 "Ferrari SF90 Spider" at bounding box center [784, 719] width 430 height 24
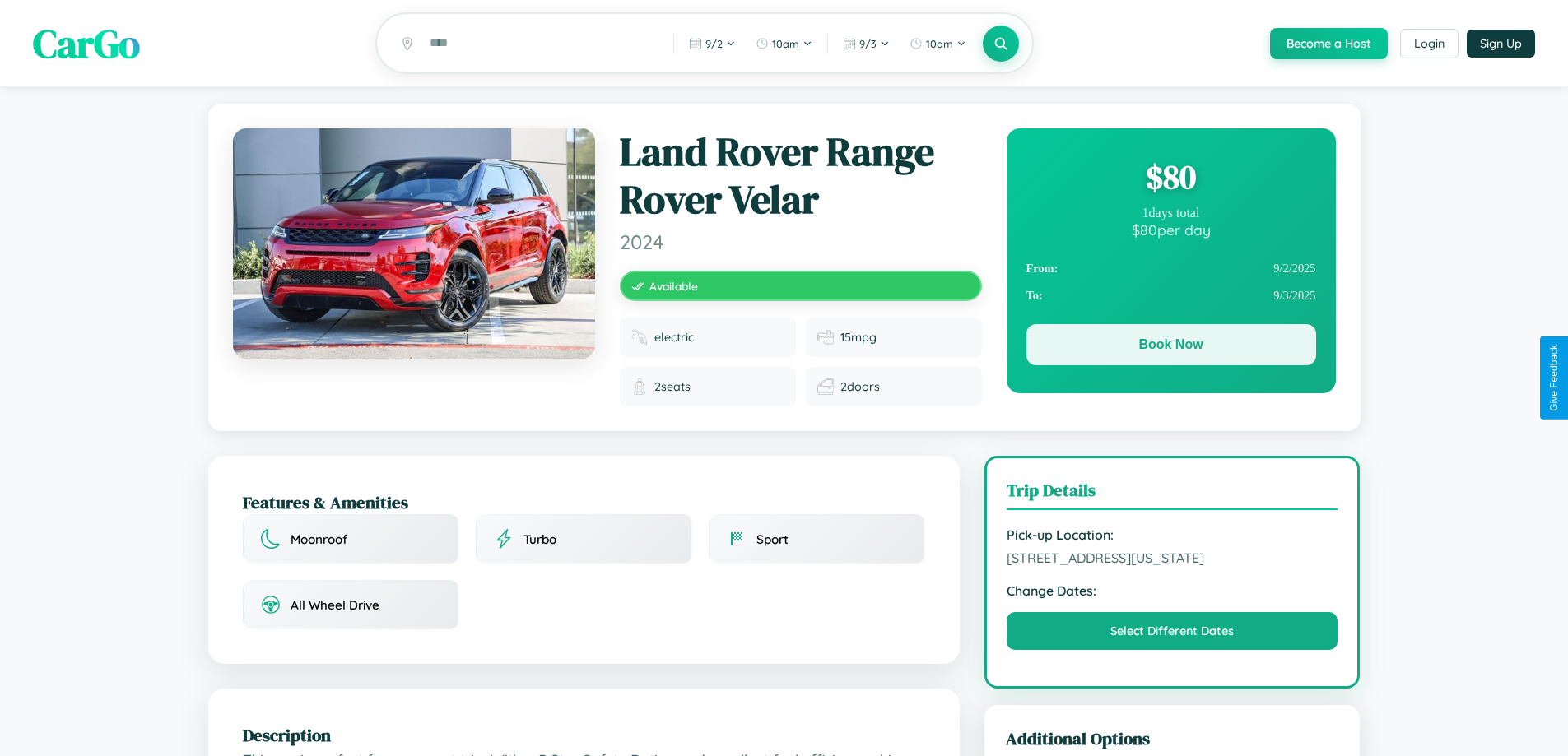
click at [1170, 347] on button "Book Now" at bounding box center [1171, 345] width 290 height 42
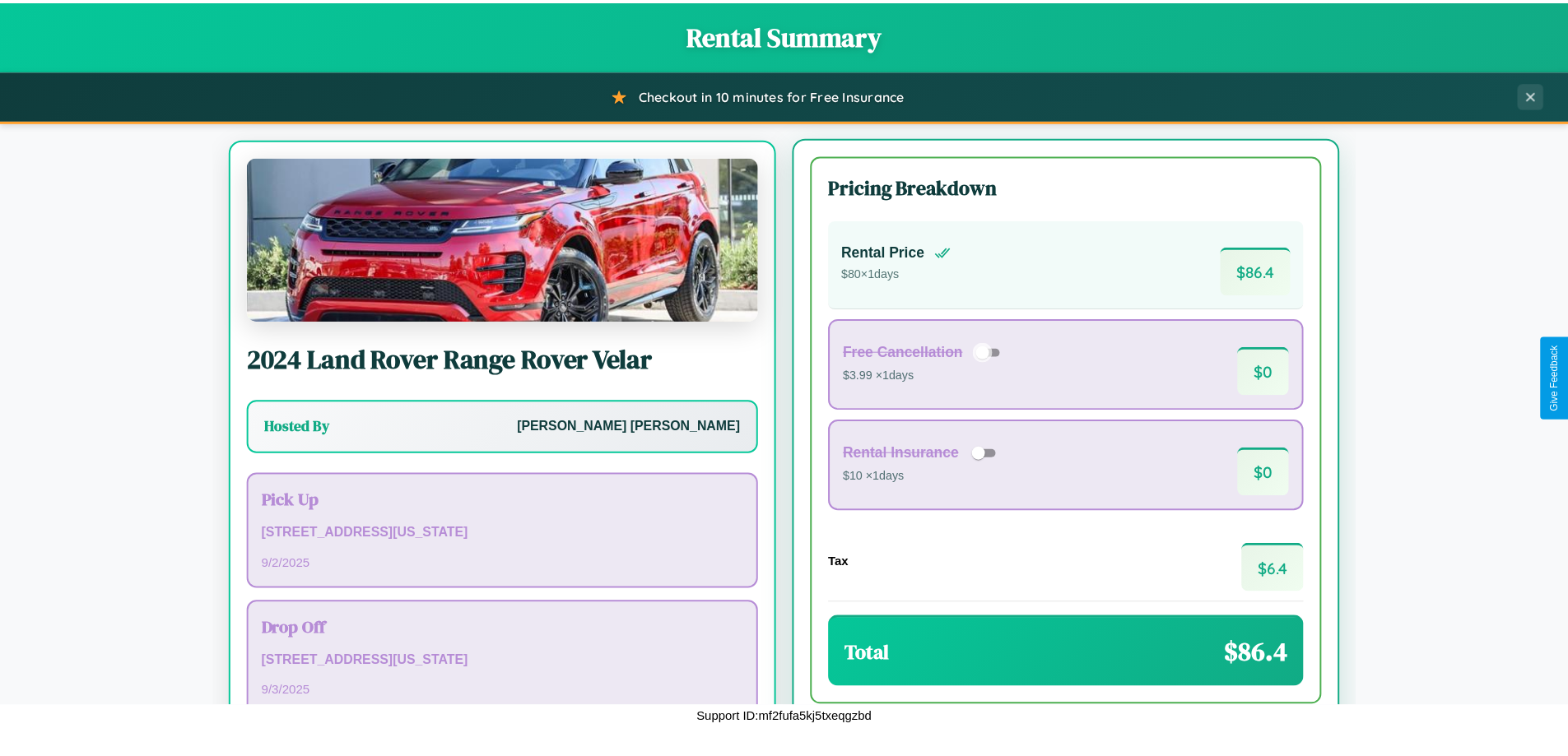
scroll to position [76, 0]
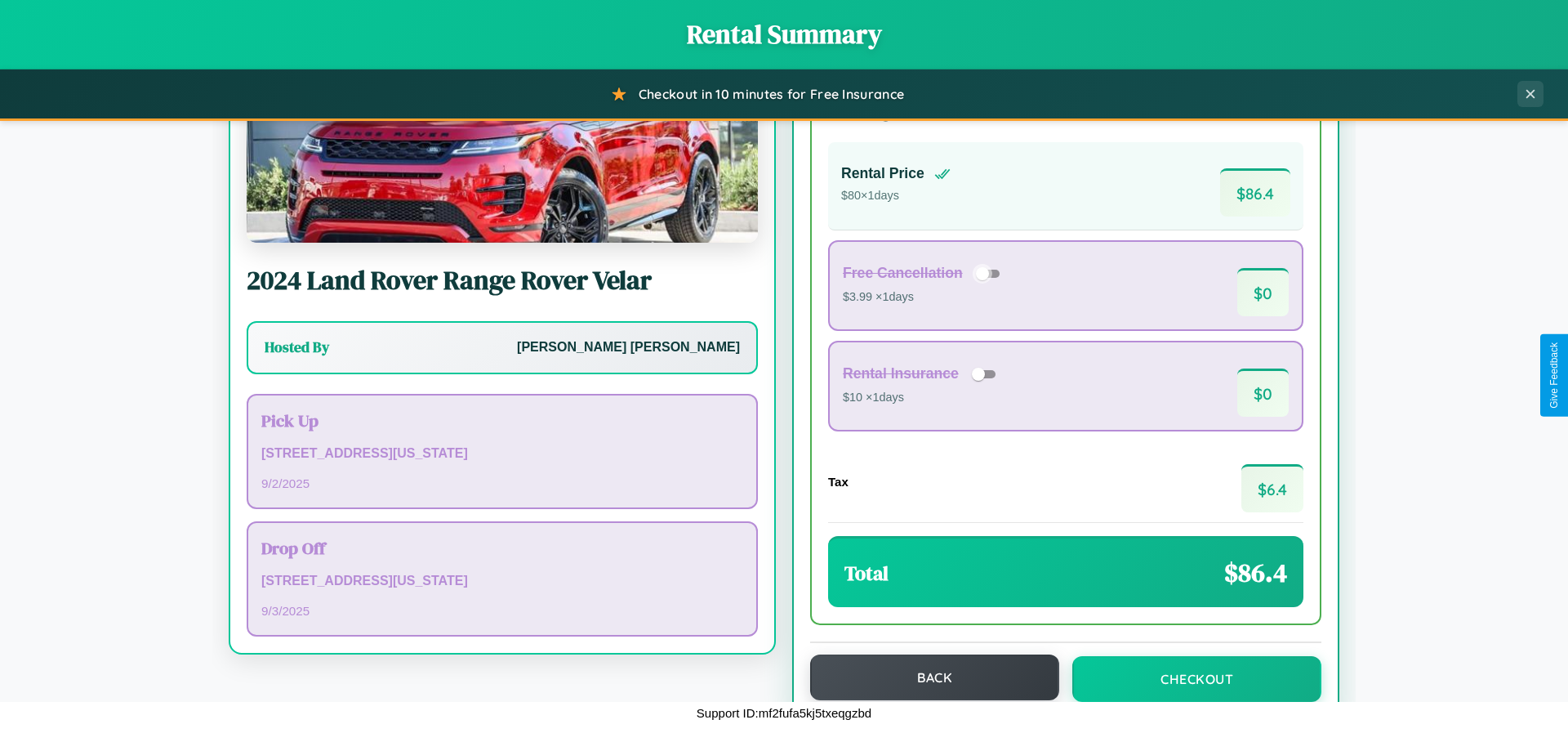
click at [926, 679] on button "Back" at bounding box center [935, 677] width 250 height 46
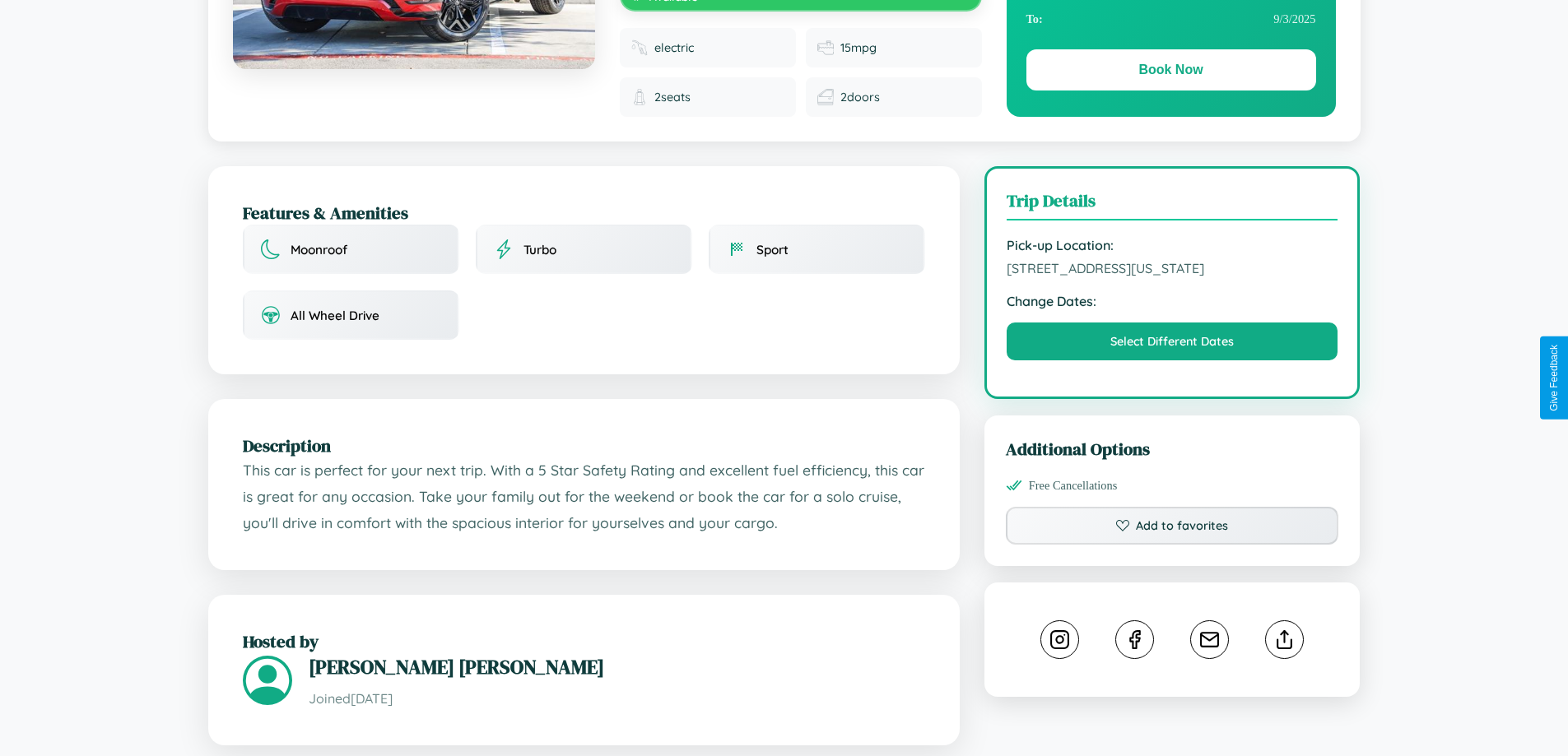
scroll to position [958, 0]
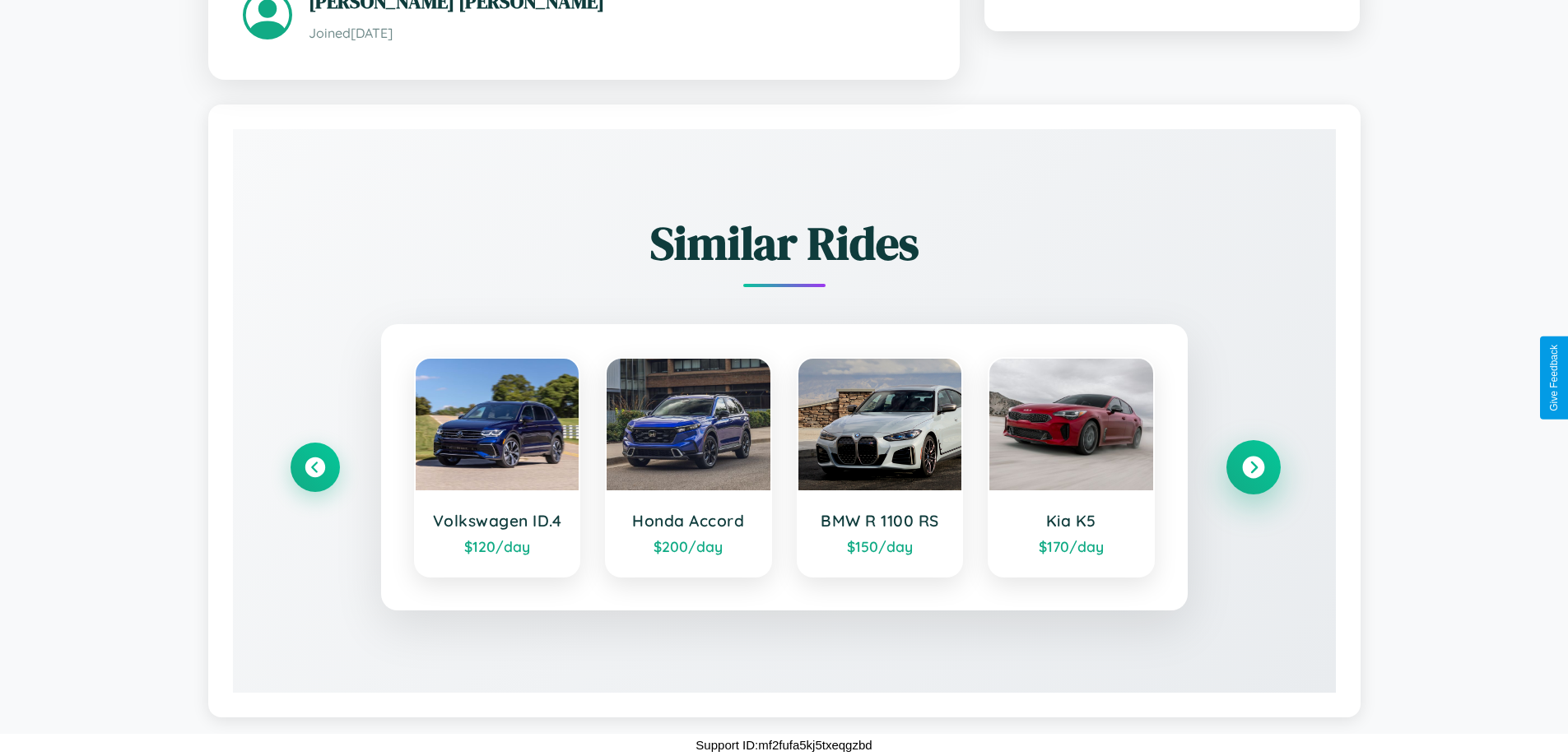
click at [1252, 466] on icon at bounding box center [1252, 467] width 22 height 22
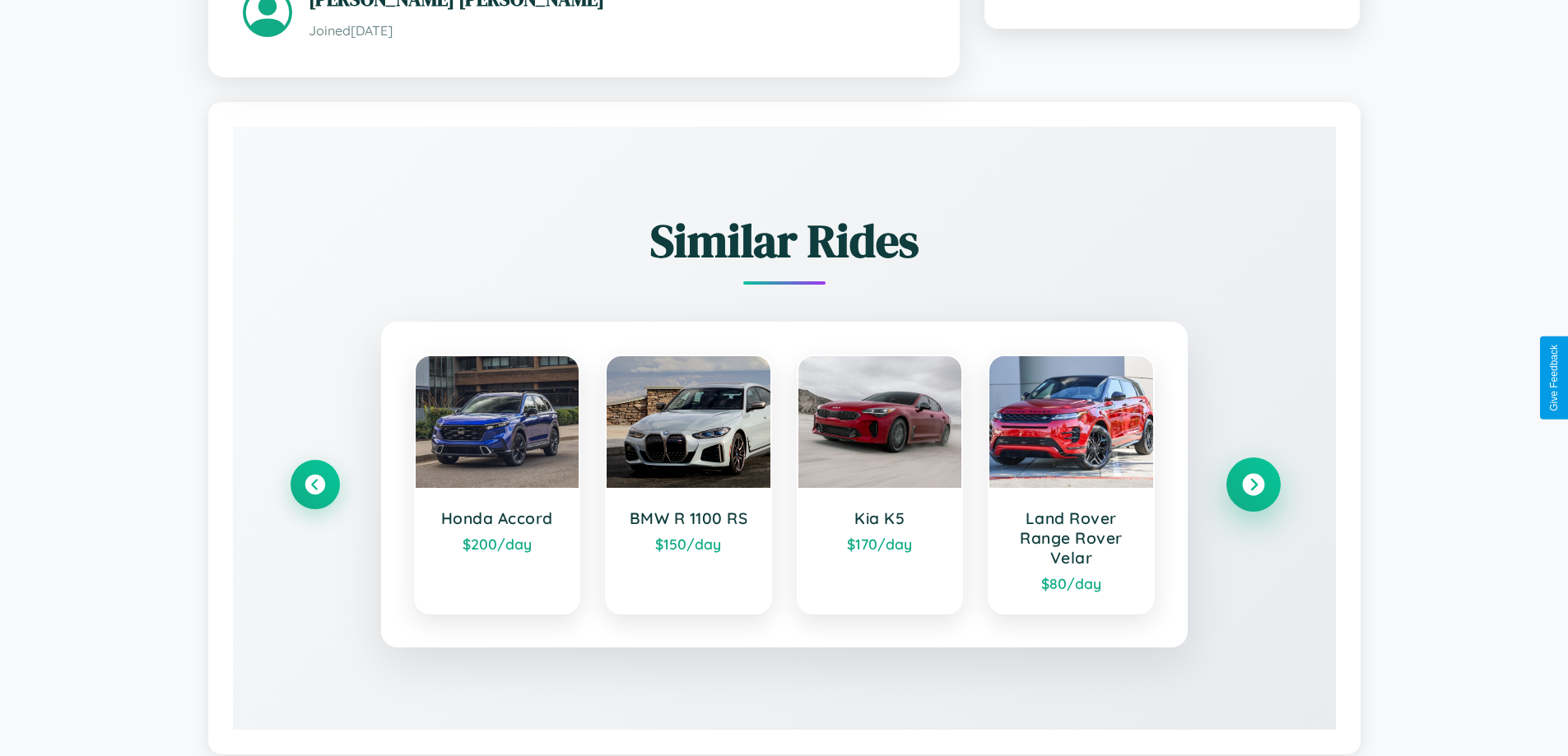
click at [1252, 486] on icon at bounding box center [1252, 485] width 22 height 22
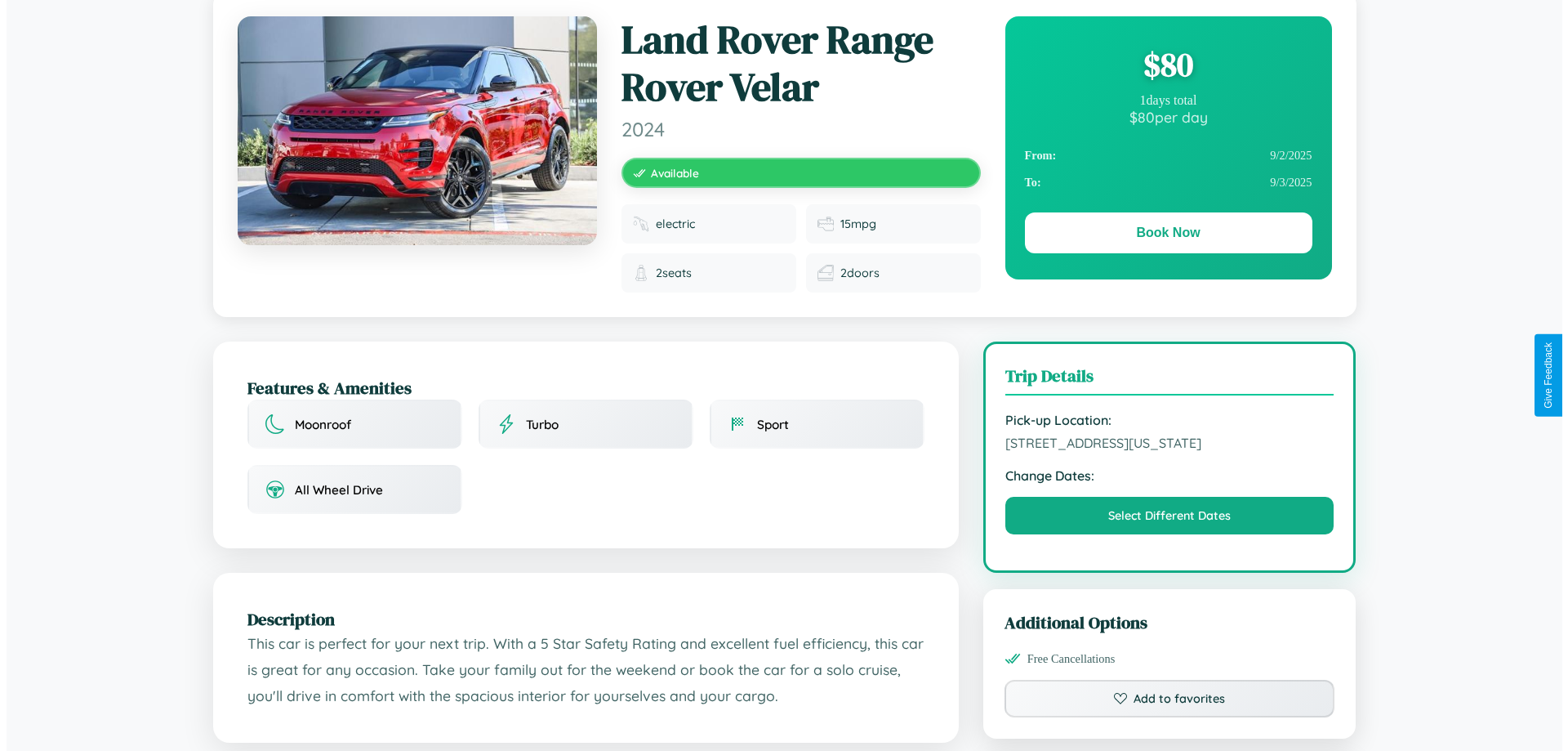
scroll to position [0, 0]
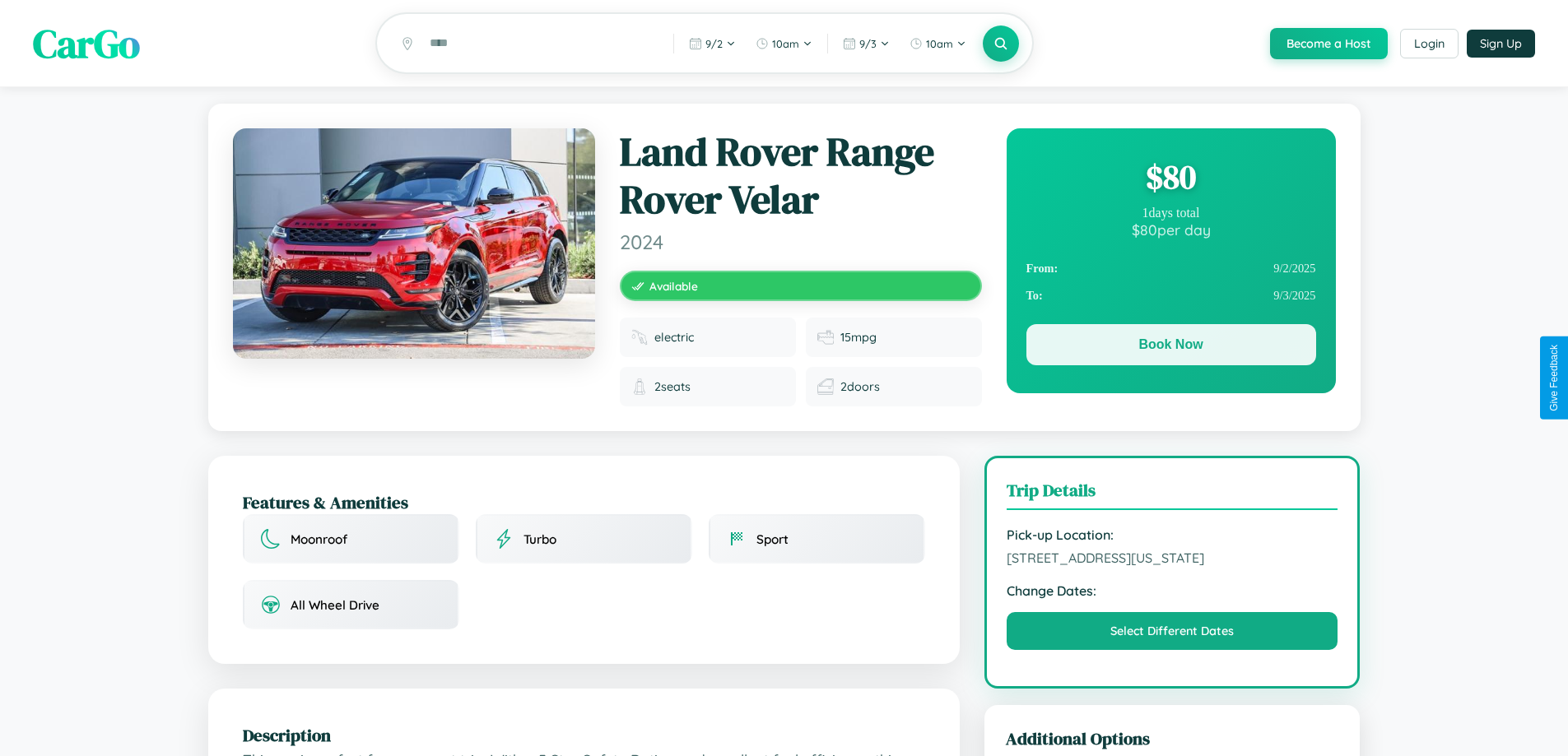
click at [1170, 347] on button "Book Now" at bounding box center [1171, 345] width 290 height 42
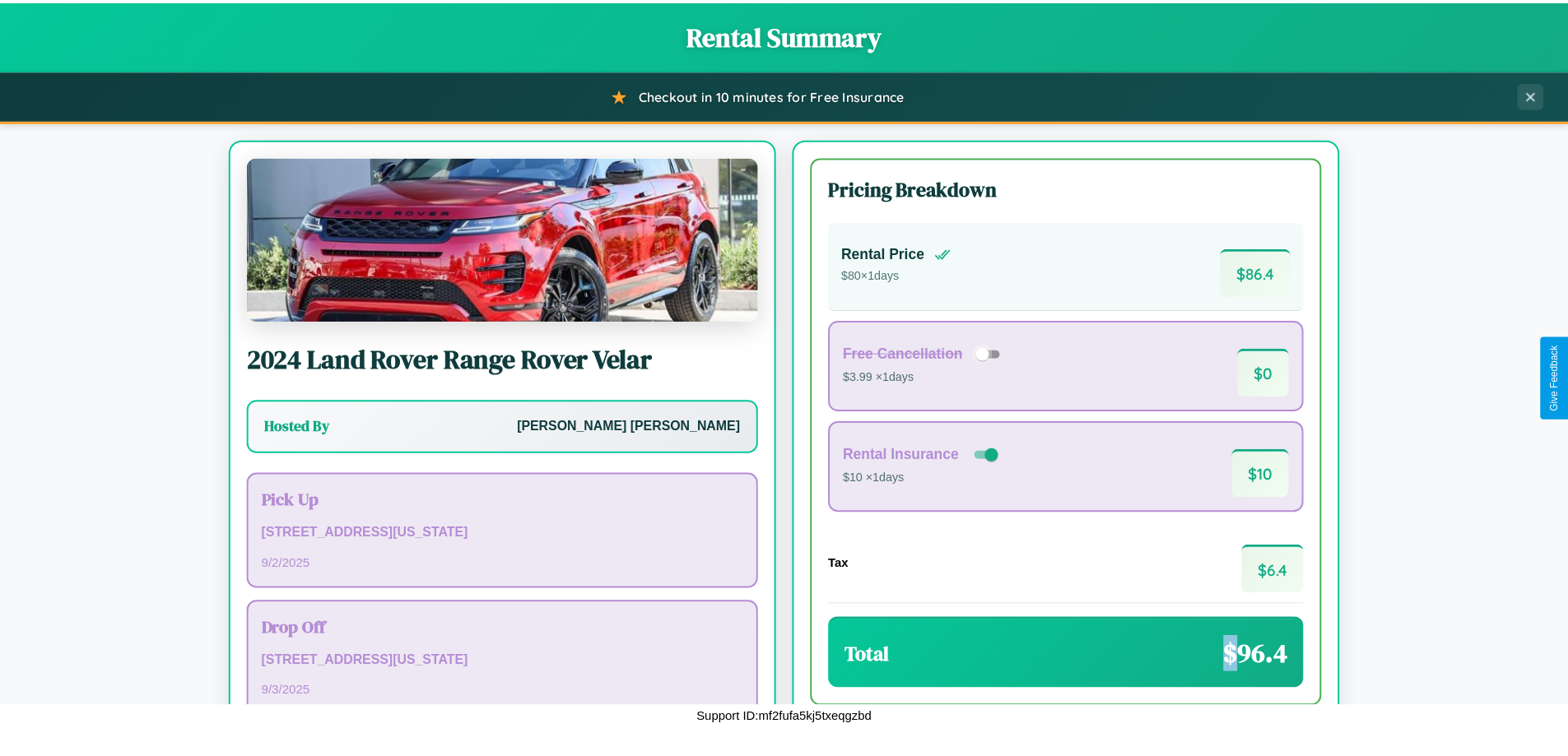
scroll to position [113, 0]
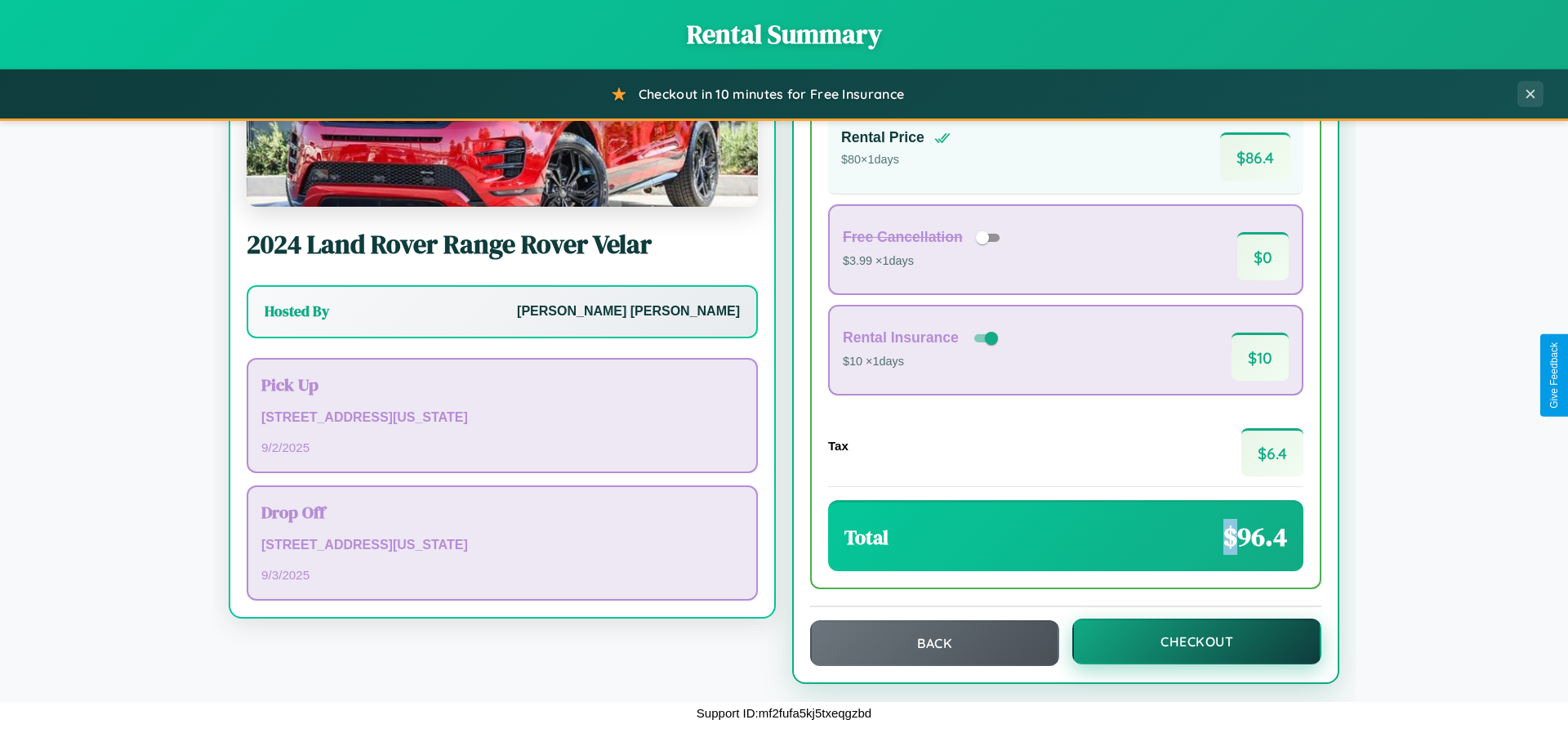
click at [1186, 642] on button "Checkout" at bounding box center [1197, 641] width 250 height 46
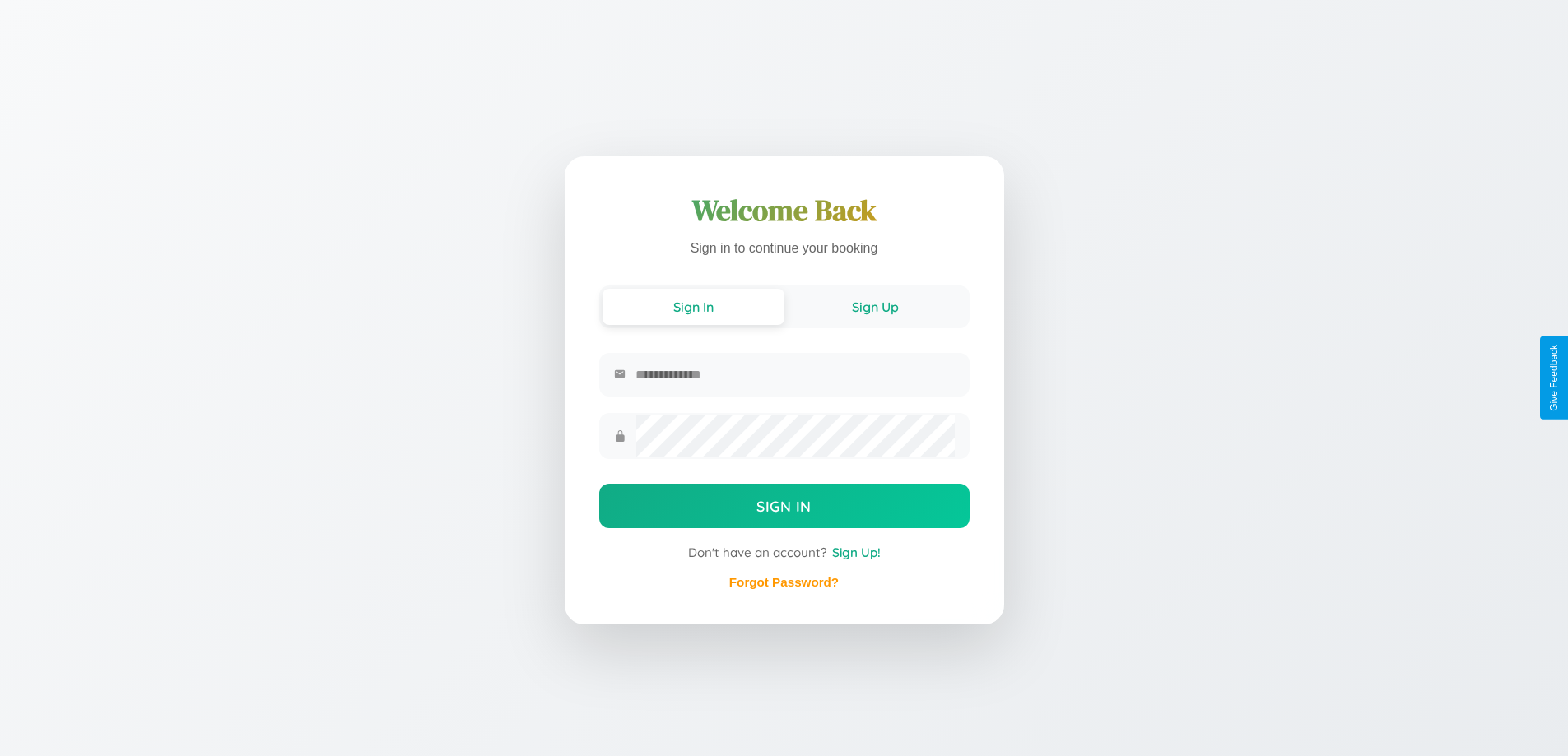
click at [875, 306] on button "Sign Up" at bounding box center [875, 307] width 182 height 37
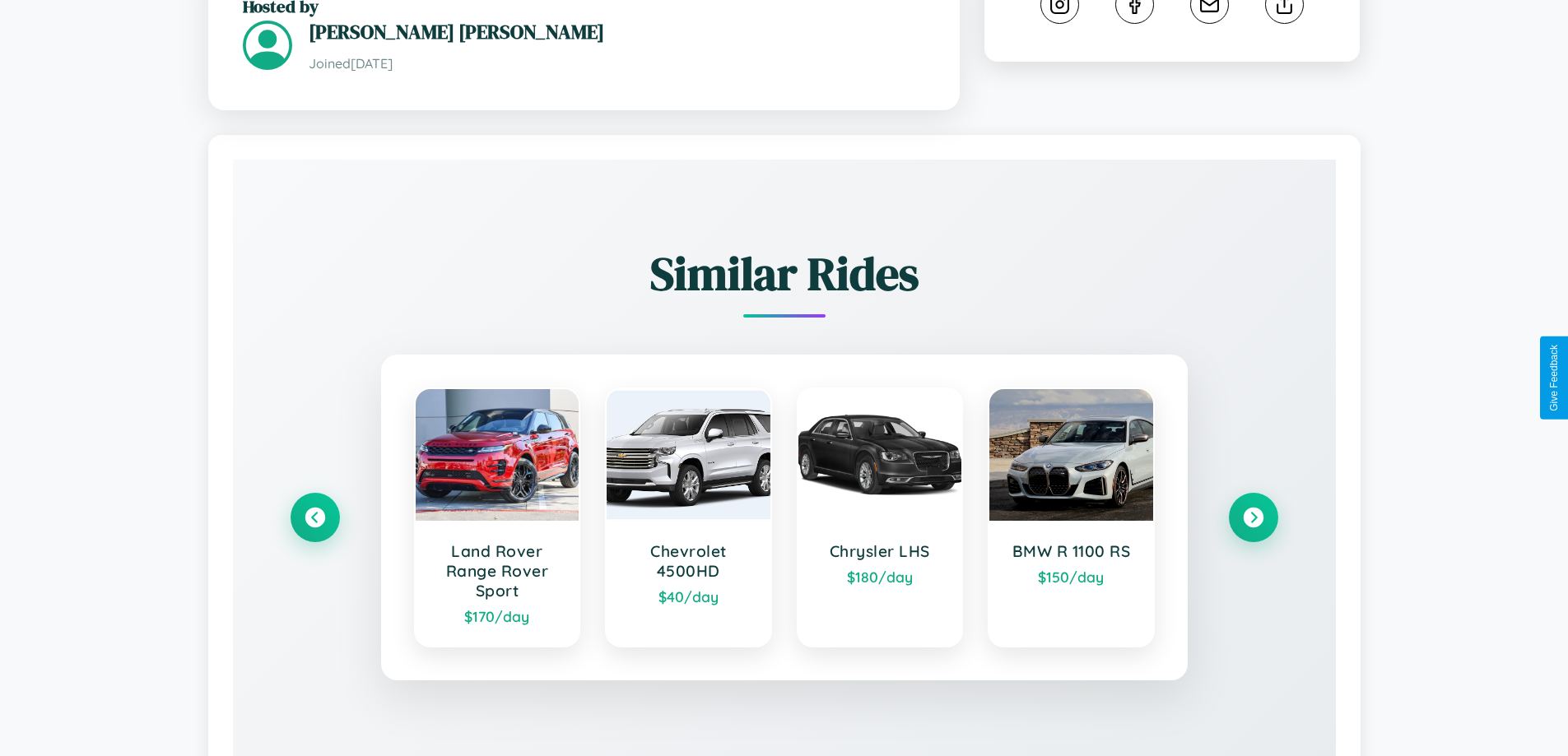
scroll to position [984, 0]
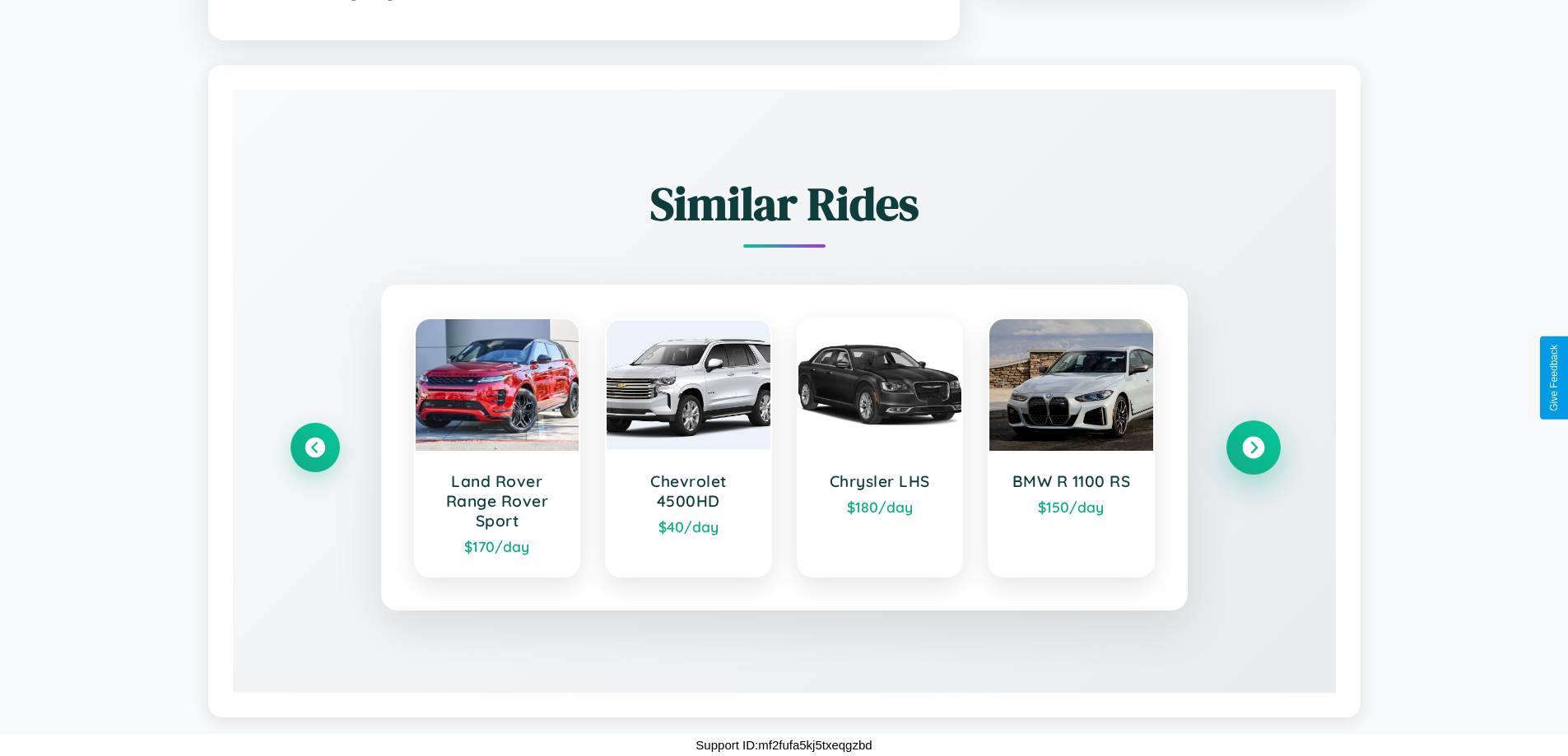
click at [1252, 446] on icon at bounding box center [1252, 447] width 22 height 22
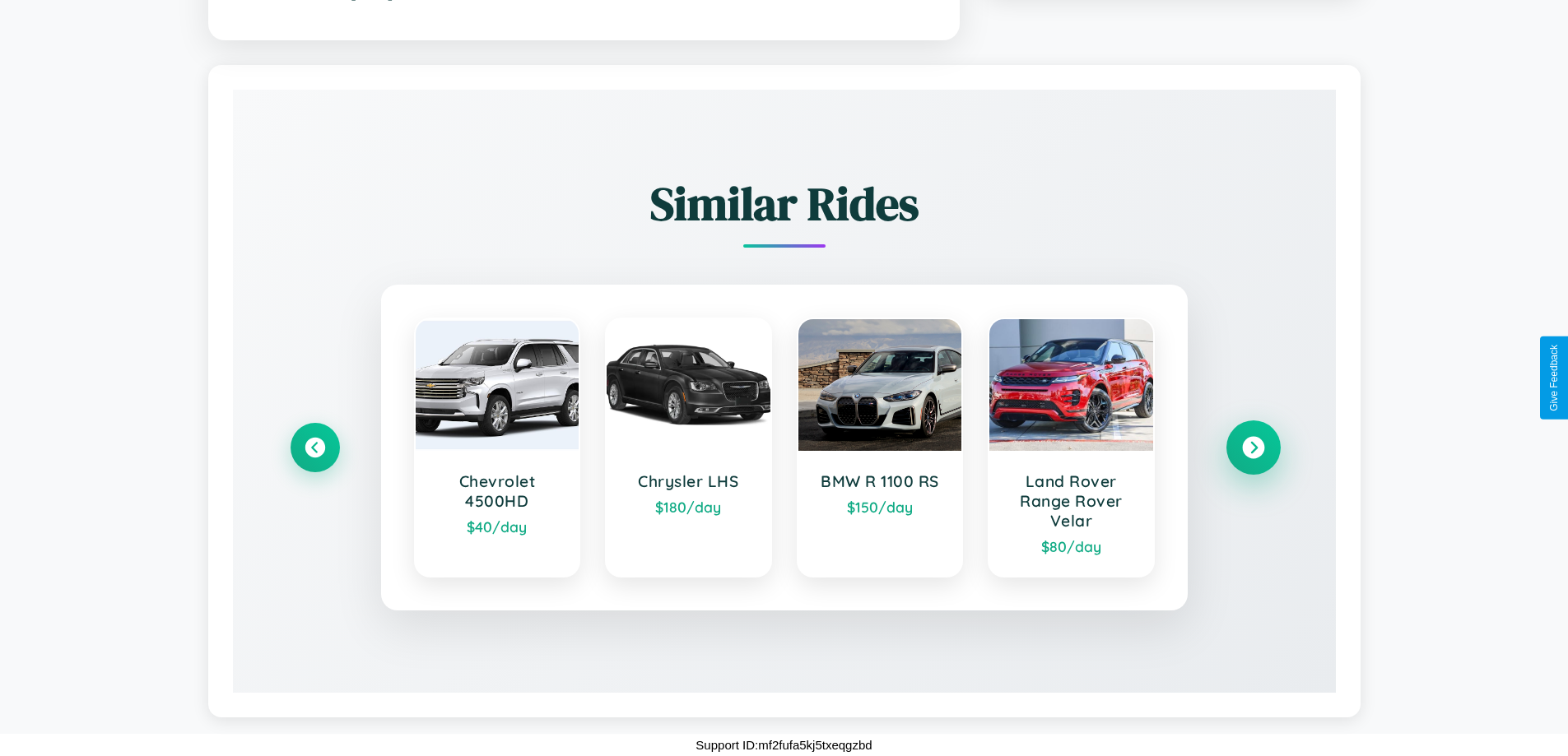
click at [1252, 446] on icon at bounding box center [1252, 447] width 22 height 22
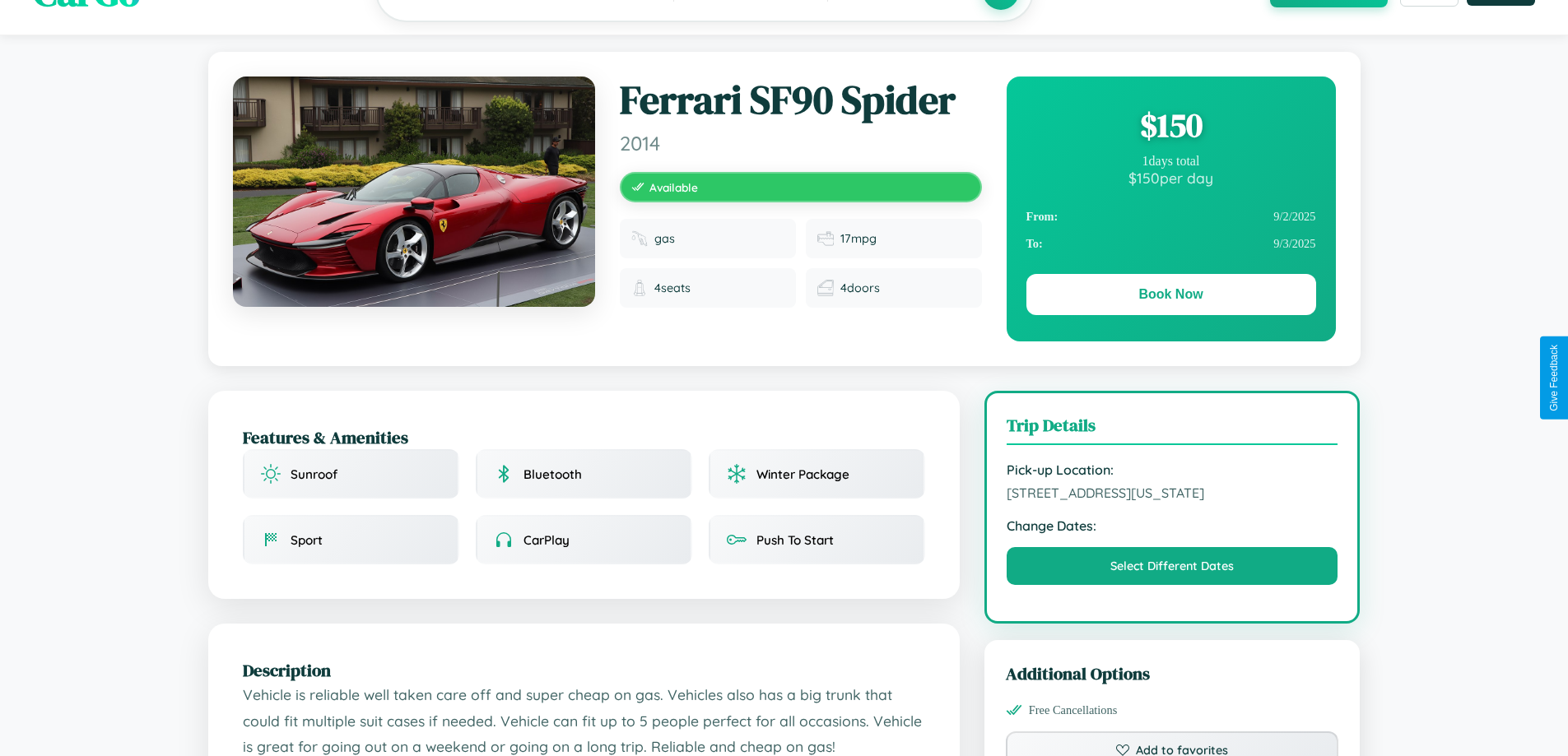
scroll to position [0, 0]
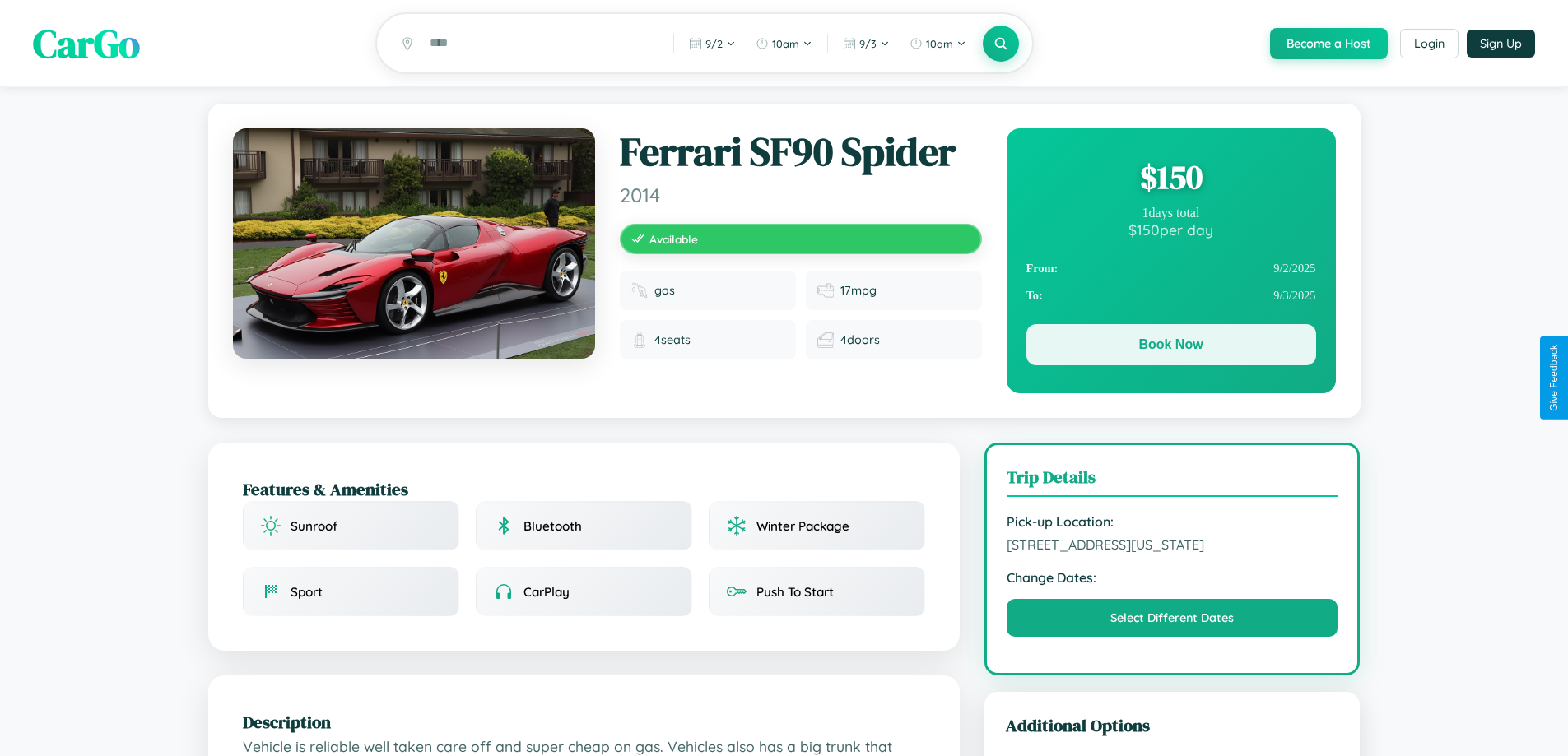
click at [1170, 348] on button "Book Now" at bounding box center [1171, 345] width 290 height 42
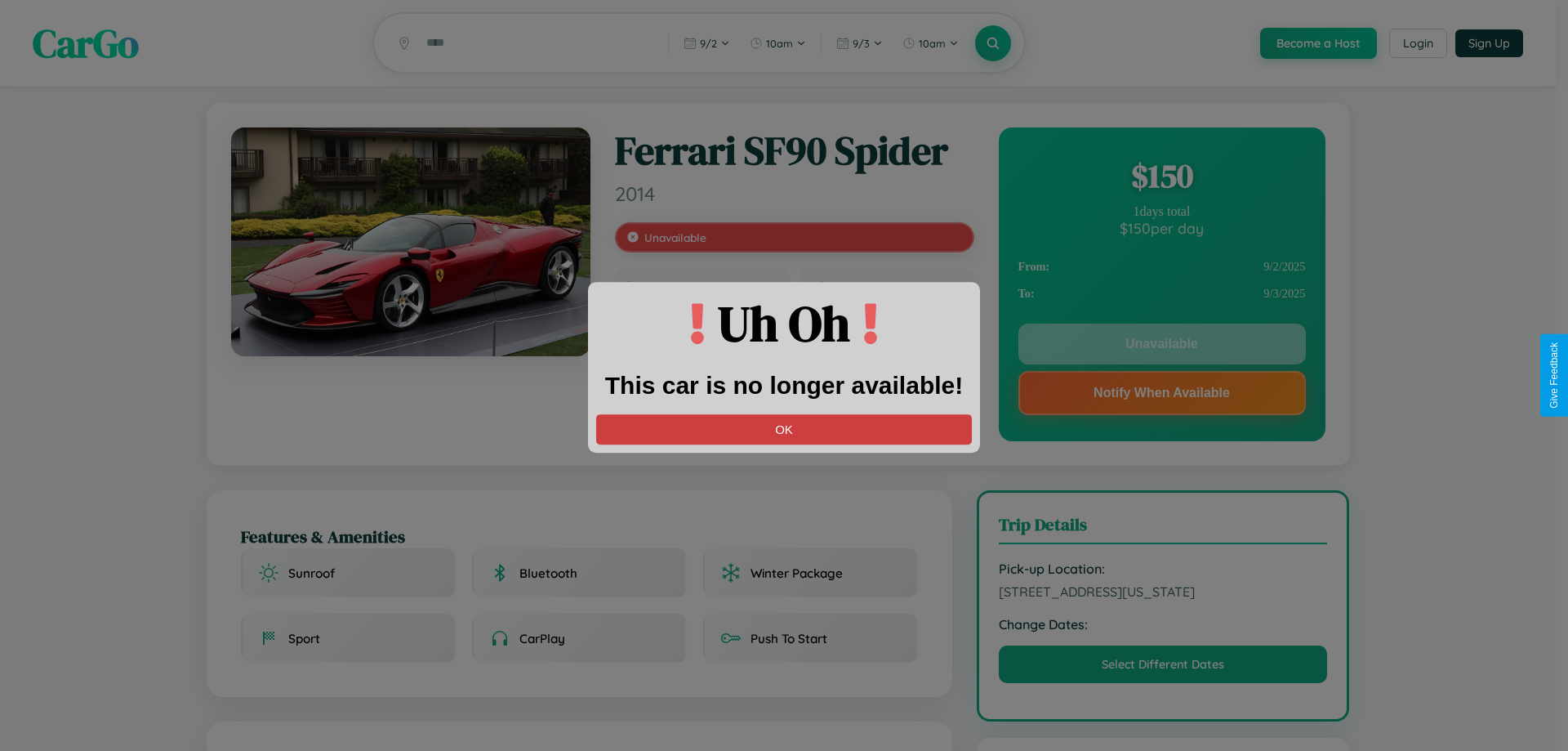
click at [784, 429] on button "OK" at bounding box center [784, 429] width 375 height 30
